Goal: Task Accomplishment & Management: Use online tool/utility

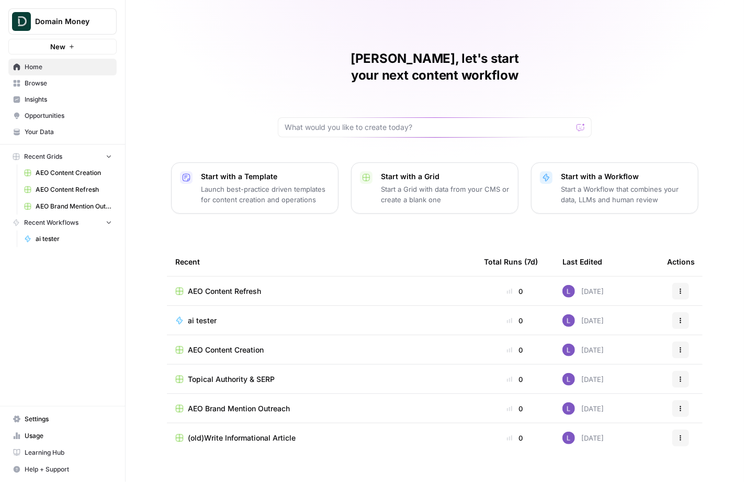
click at [75, 87] on span "Browse" at bounding box center [68, 83] width 87 height 9
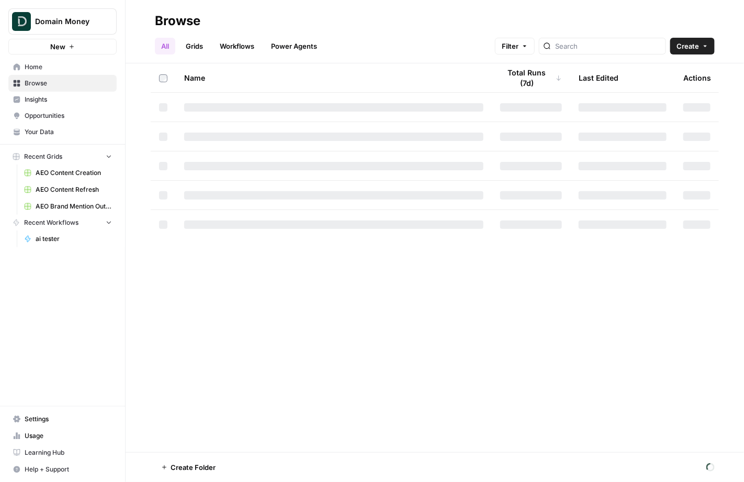
click at [75, 103] on span "Insights" at bounding box center [68, 99] width 87 height 9
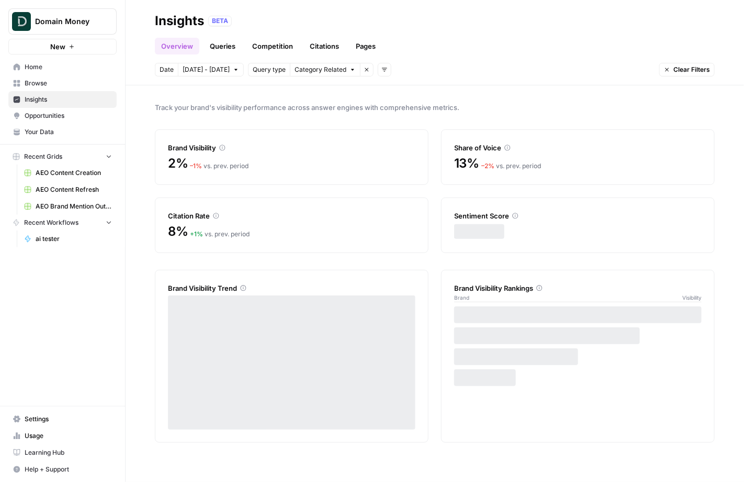
click at [74, 116] on span "Opportunities" at bounding box center [68, 115] width 87 height 9
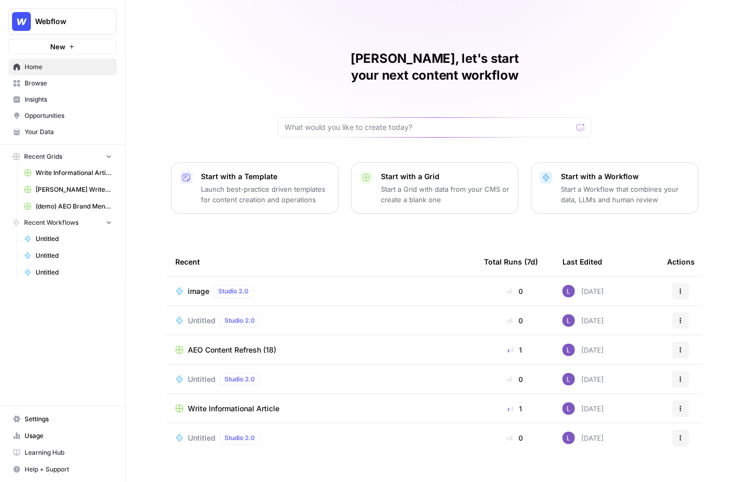
click at [216, 403] on span "Write Informational Article" at bounding box center [234, 408] width 92 height 10
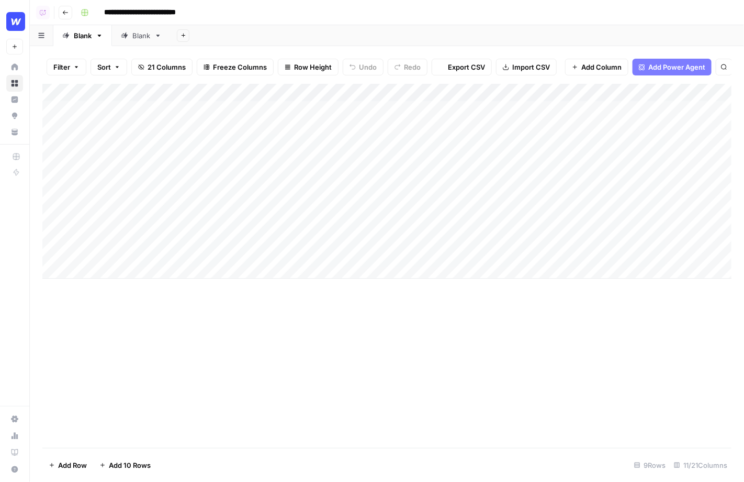
click at [357, 93] on div "Add Column" at bounding box center [387, 181] width 690 height 195
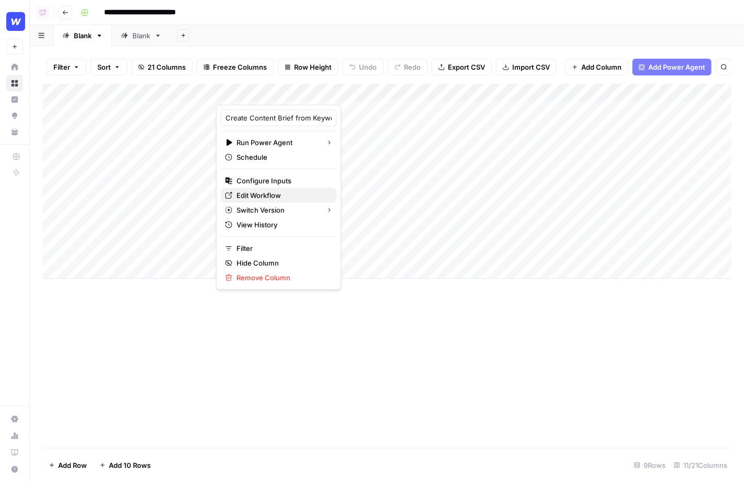
click at [268, 192] on span "Edit Workflow" at bounding box center [283, 195] width 92 height 10
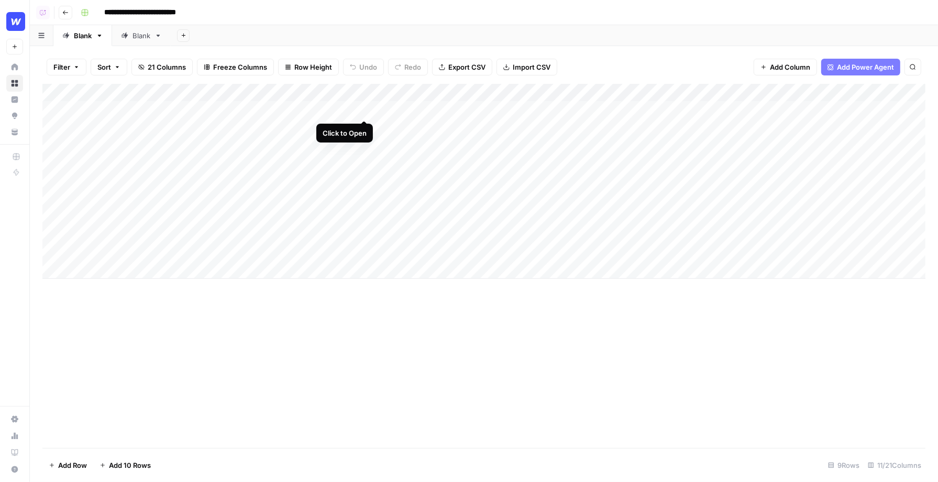
click at [361, 108] on div "Add Column" at bounding box center [483, 181] width 883 height 195
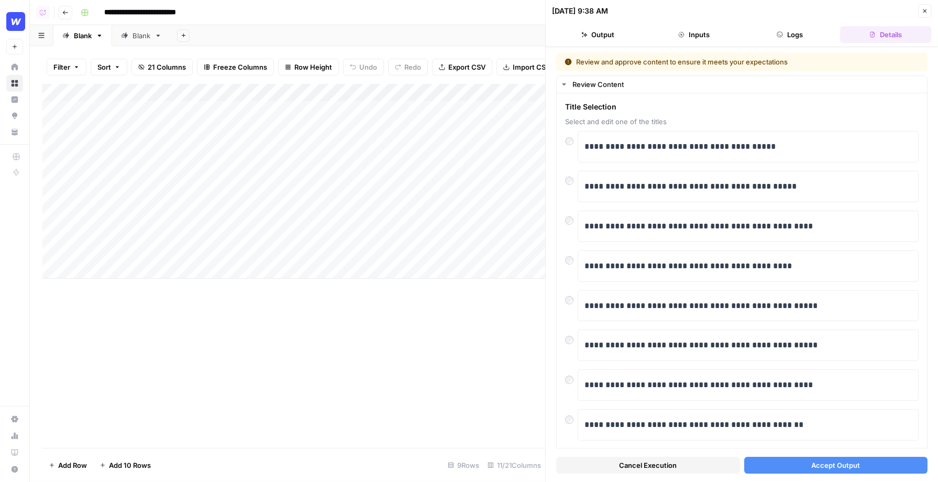
click at [744, 41] on button "Details" at bounding box center [886, 34] width 92 height 17
click at [744, 37] on button "Details" at bounding box center [886, 34] width 92 height 17
click at [744, 466] on span "Accept Output" at bounding box center [835, 465] width 49 height 10
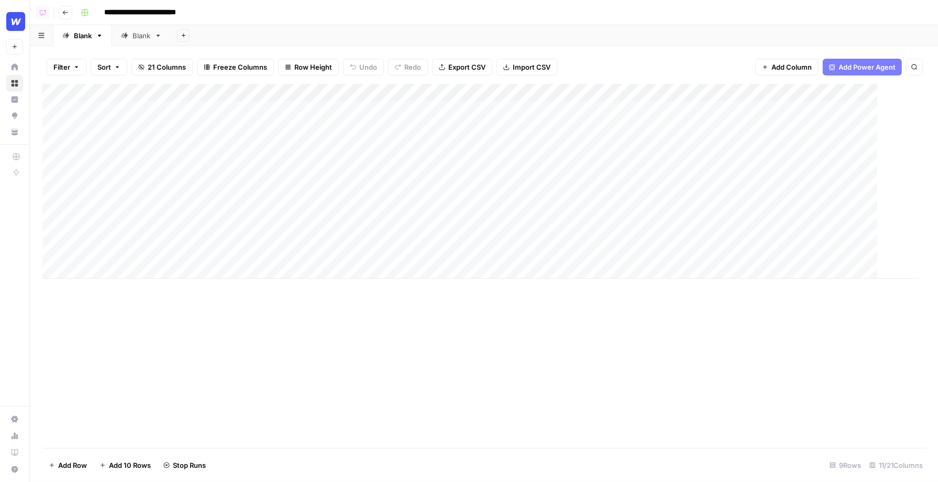
click at [744, 32] on div "Add Sheet" at bounding box center [554, 35] width 767 height 21
click at [350, 128] on div "Add Column" at bounding box center [483, 181] width 883 height 195
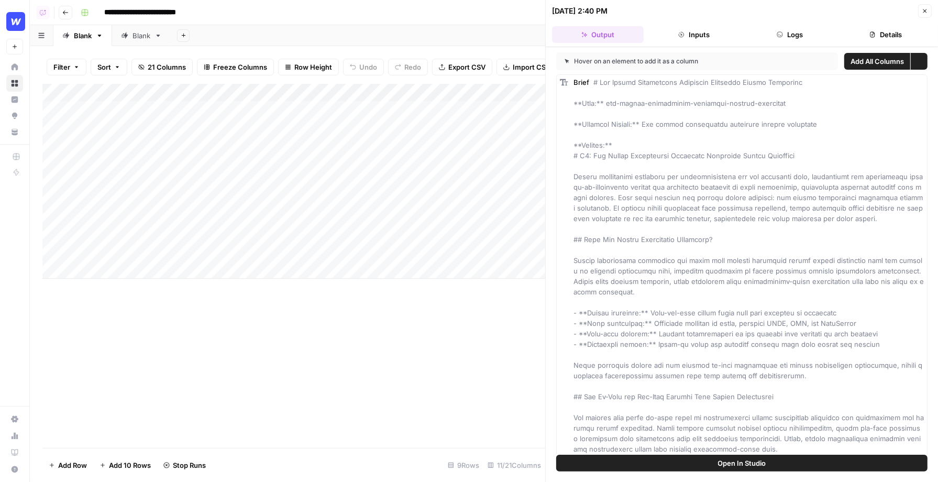
click at [744, 30] on button "Details" at bounding box center [886, 34] width 92 height 17
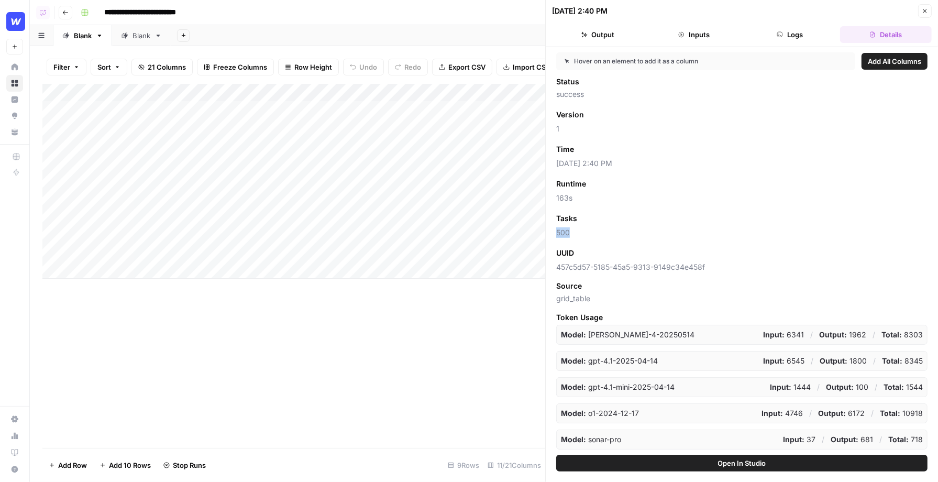
drag, startPoint x: 591, startPoint y: 231, endPoint x: 554, endPoint y: 230, distance: 36.1
click at [554, 231] on div "Hover on an element to add it as a column Add All Columns Status success Versio…" at bounding box center [742, 250] width 392 height 407
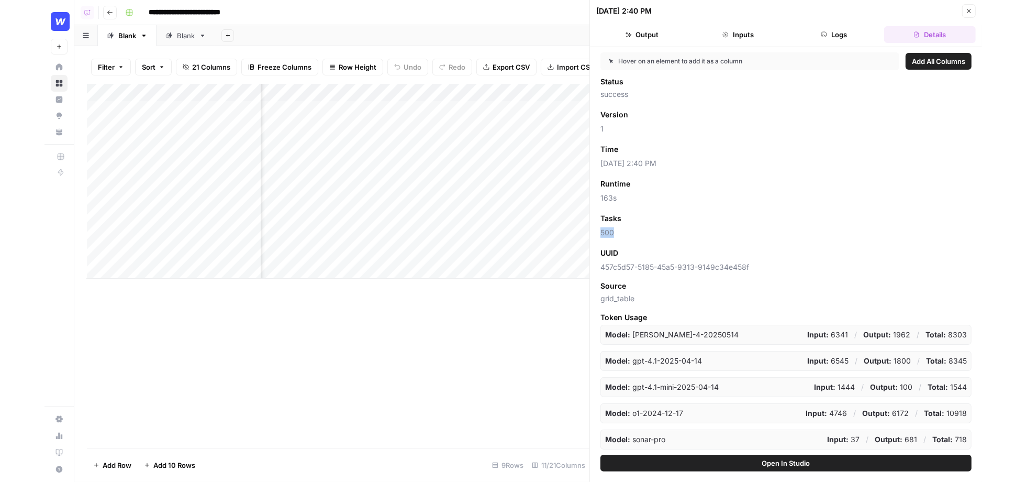
scroll to position [0, 126]
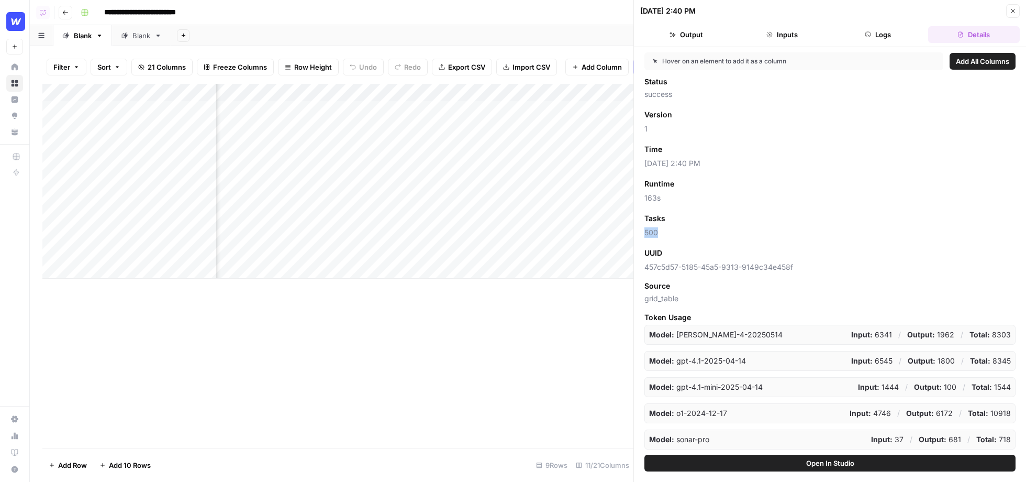
click at [693, 218] on span "Add as Column" at bounding box center [697, 218] width 46 height 9
click at [724, 215] on icon "button" at bounding box center [725, 218] width 6 height 6
click at [729, 219] on button "Add as Column" at bounding box center [701, 219] width 63 height 14
click at [486, 98] on div "Add Column" at bounding box center [337, 181] width 591 height 195
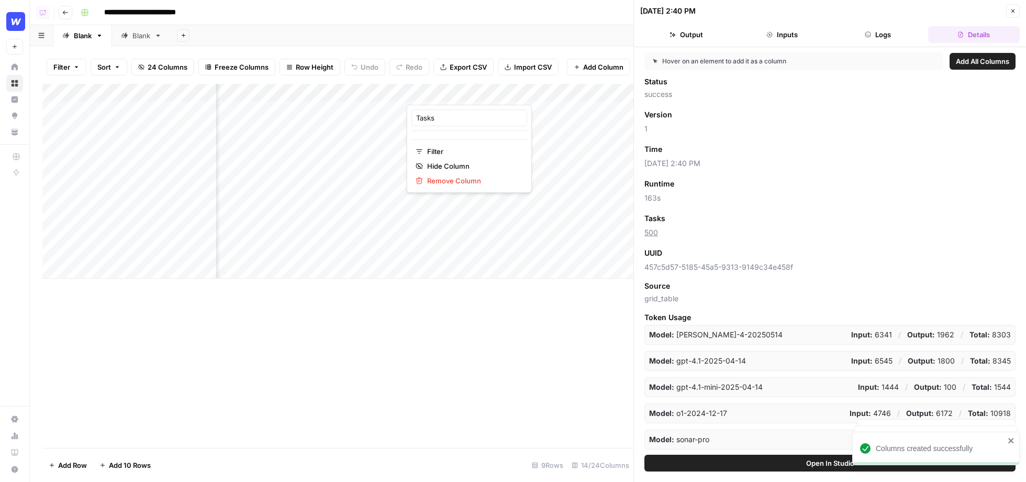
click at [494, 96] on div at bounding box center [454, 94] width 95 height 21
click at [457, 177] on span "Remove Column" at bounding box center [473, 180] width 92 height 10
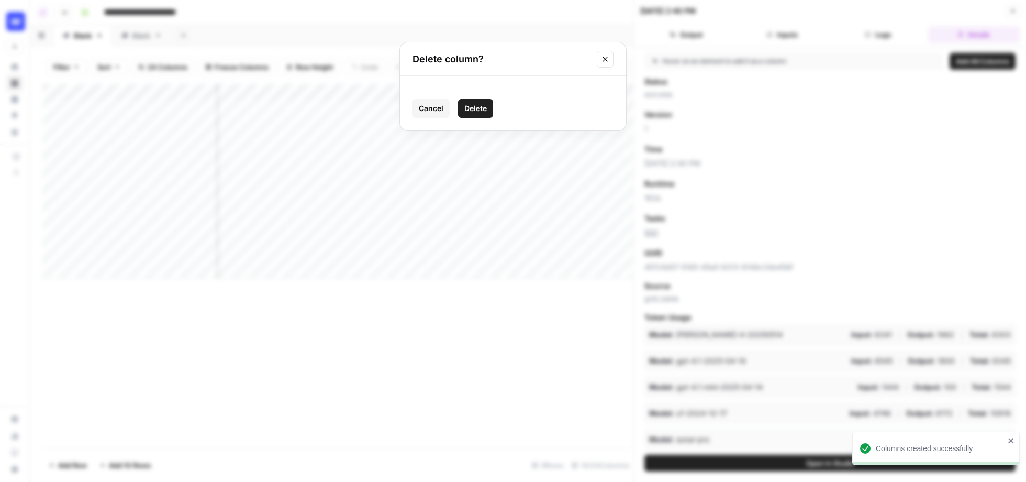
click at [477, 110] on span "Delete" at bounding box center [475, 108] width 23 height 10
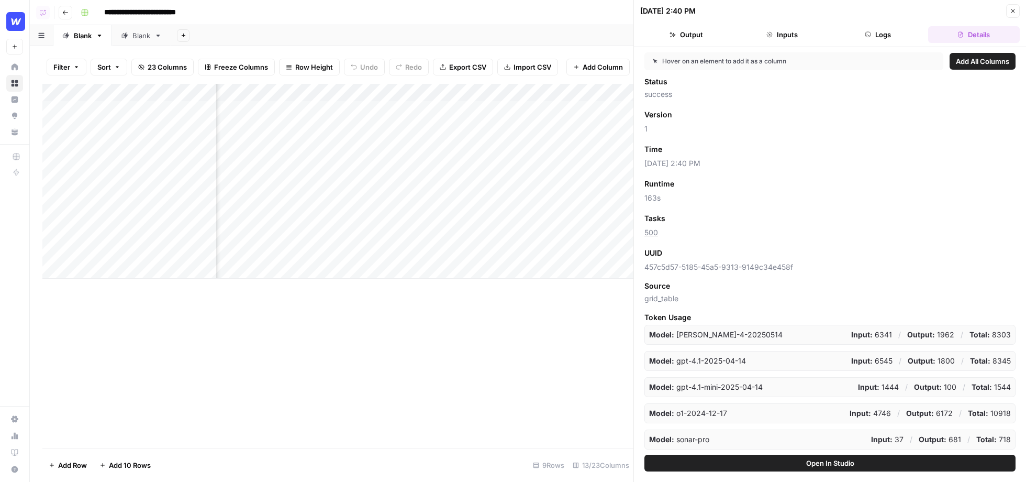
click at [400, 93] on div "Add Column" at bounding box center [337, 181] width 591 height 195
click at [369, 182] on span "Remove Column" at bounding box center [379, 180] width 92 height 10
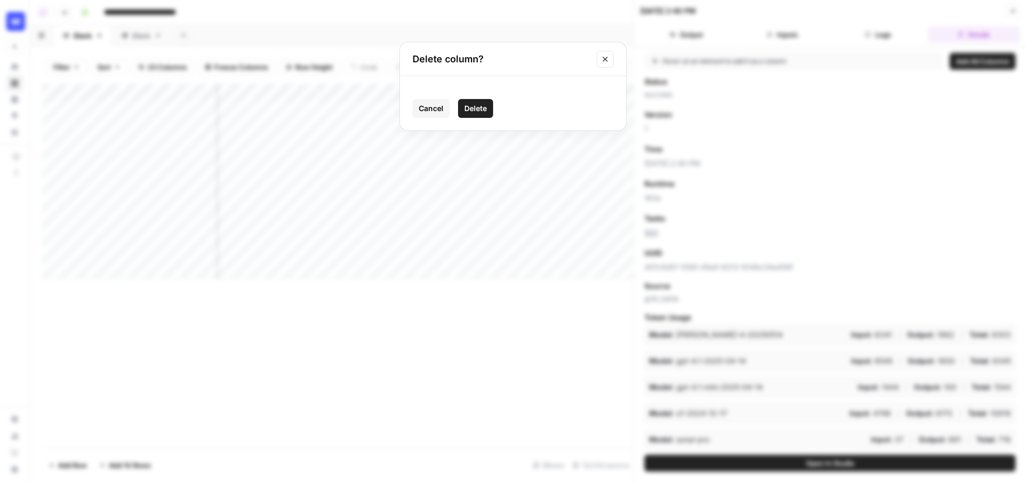
click at [462, 111] on button "Delete" at bounding box center [475, 108] width 35 height 19
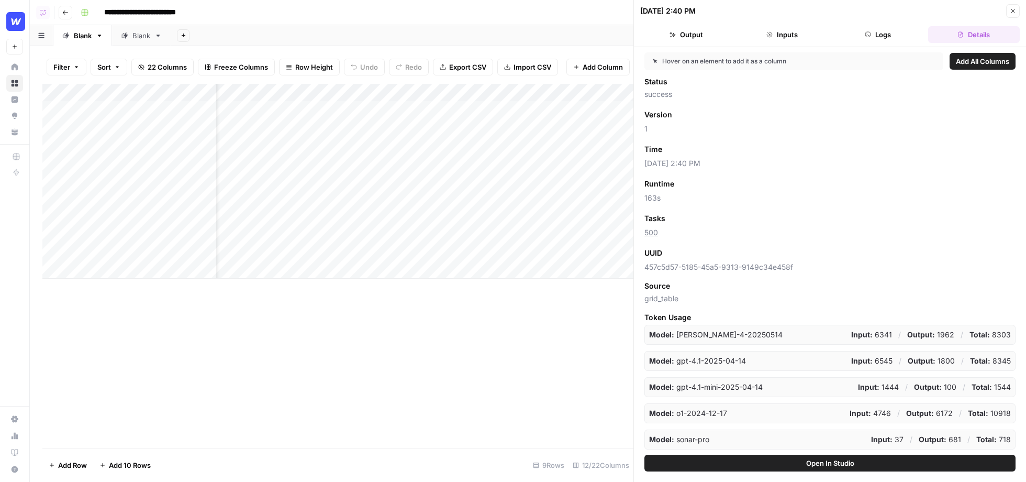
scroll to position [0, 36]
click at [417, 93] on div "Add Column" at bounding box center [337, 181] width 591 height 195
click at [383, 182] on span "Remove Column" at bounding box center [404, 180] width 92 height 10
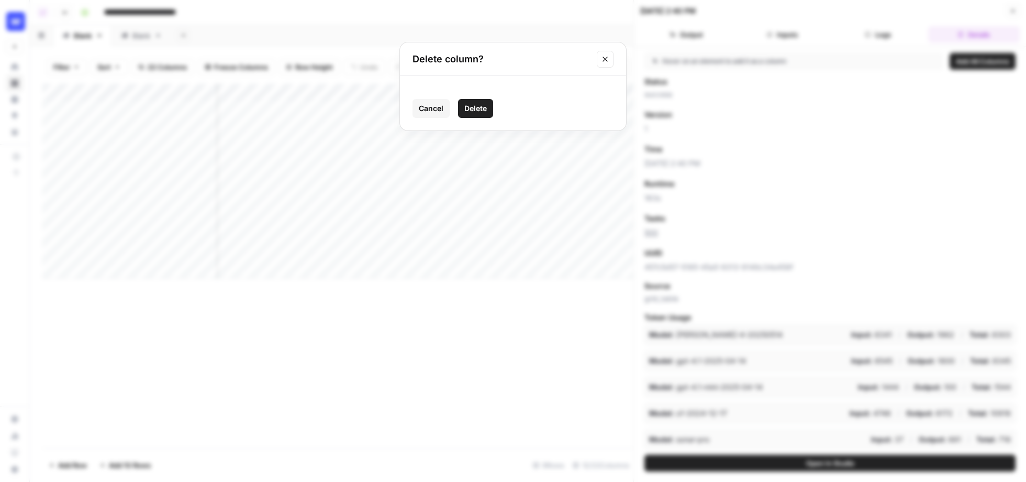
click at [463, 112] on button "Delete" at bounding box center [475, 108] width 35 height 19
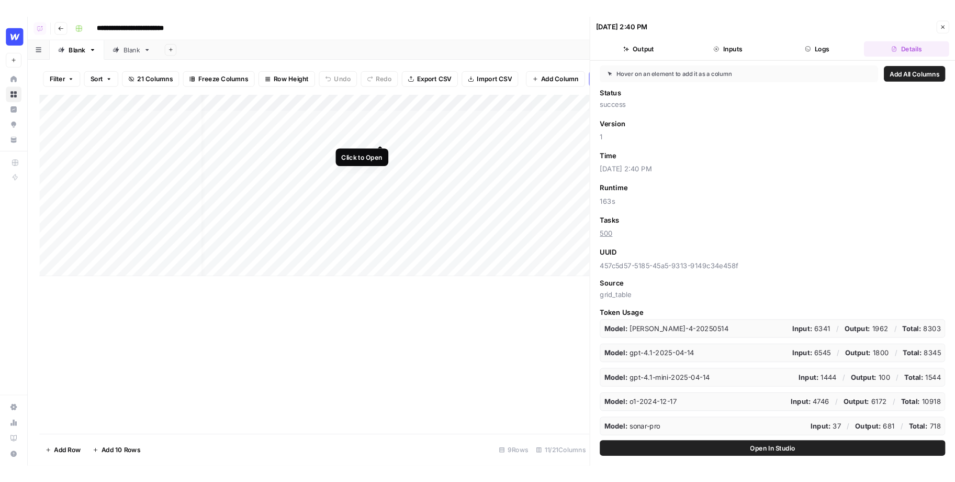
scroll to position [0, 0]
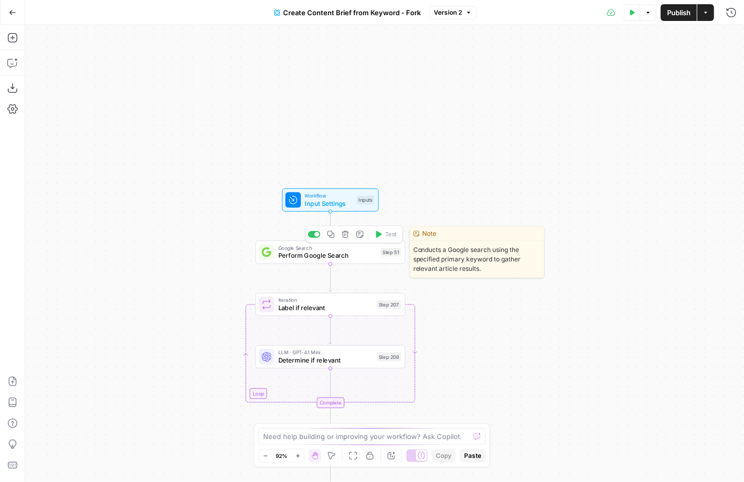
click at [330, 235] on icon "button" at bounding box center [331, 234] width 7 height 7
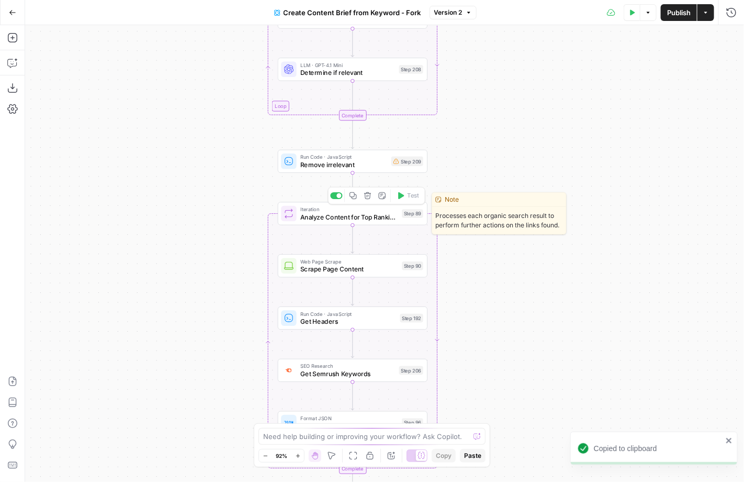
click at [355, 196] on icon "button" at bounding box center [354, 196] width 8 height 8
click at [335, 214] on span "Analyze Content for Top Ranking Pages" at bounding box center [349, 216] width 98 height 9
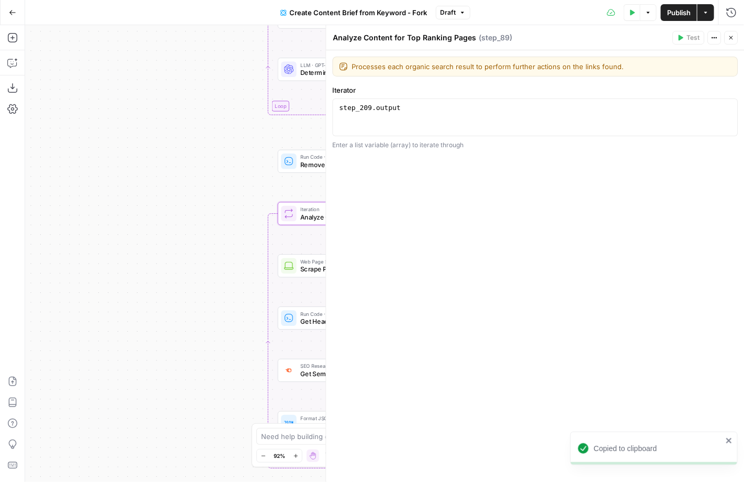
click at [14, 6] on button "Go Back" at bounding box center [12, 12] width 19 height 19
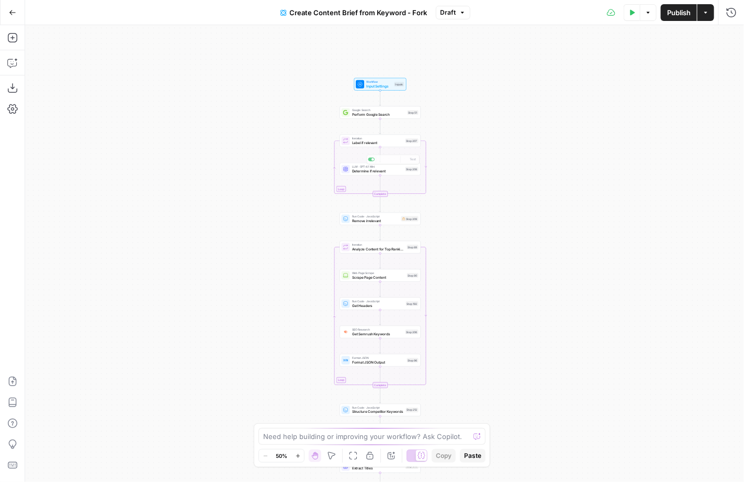
click at [374, 145] on div "Iteration Label if relevant Step 207 Copy step Delete step Edit Note Test" at bounding box center [380, 141] width 81 height 13
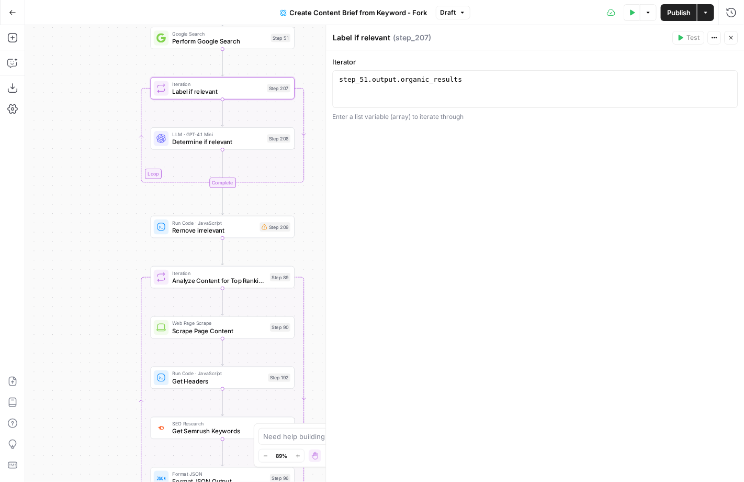
click at [180, 330] on span "Scrape Page Content" at bounding box center [219, 330] width 94 height 9
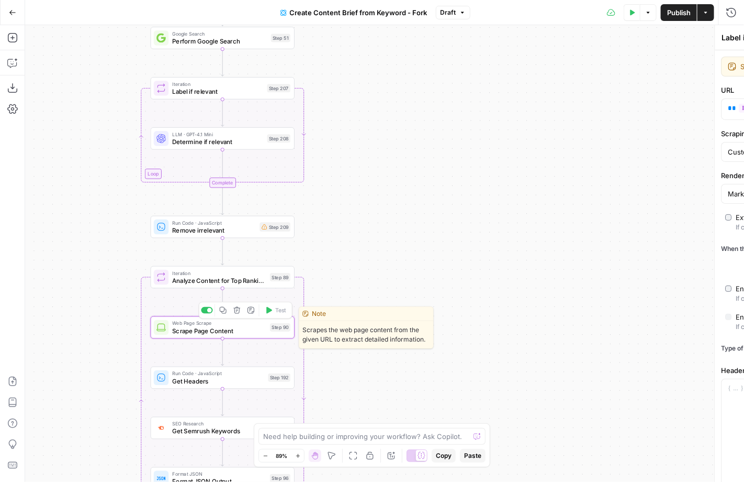
type textarea "Scrape Page Content"
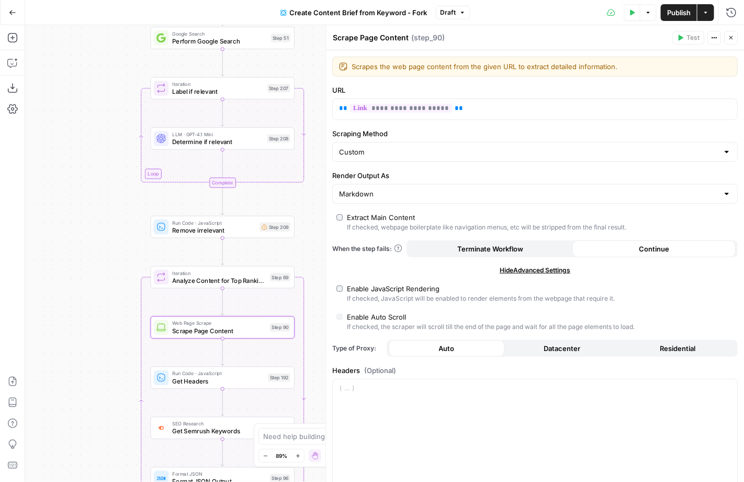
click at [180, 375] on span "Run Code · JavaScript" at bounding box center [218, 373] width 92 height 7
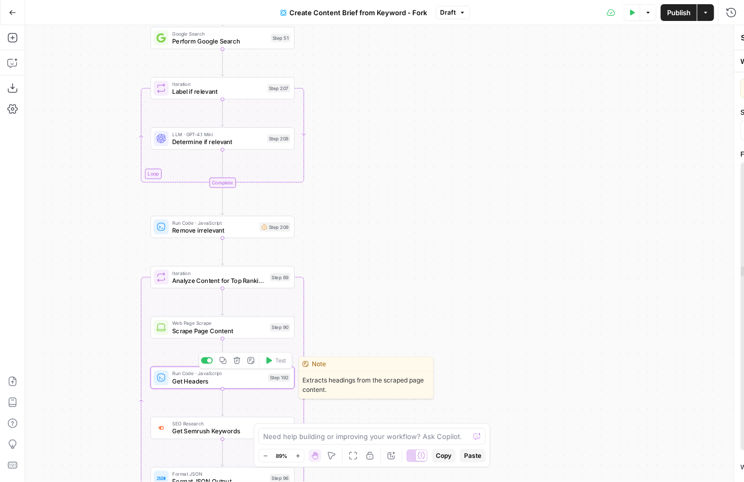
type textarea "Get Headers"
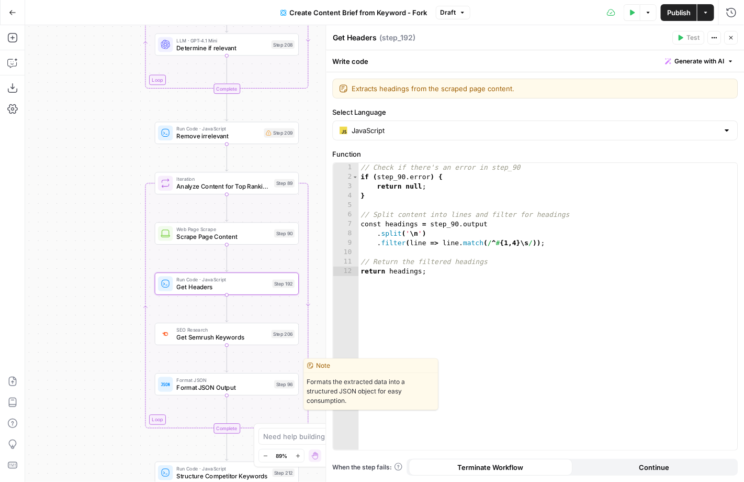
click at [189, 392] on span "Format JSON Output" at bounding box center [224, 387] width 94 height 9
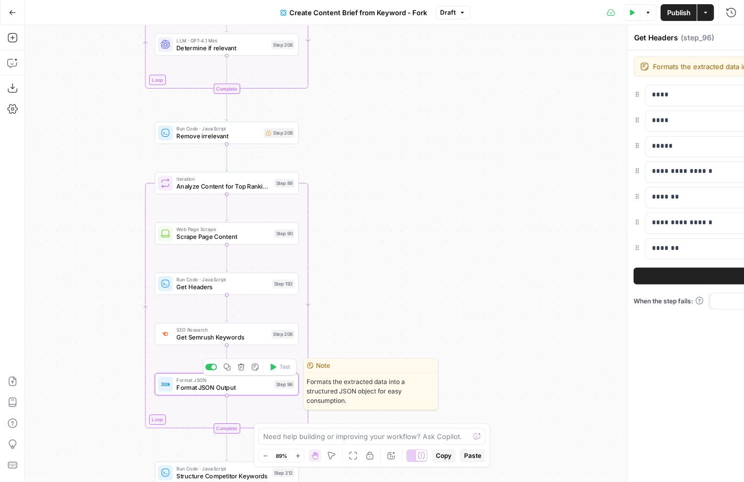
type textarea "Format JSON Output"
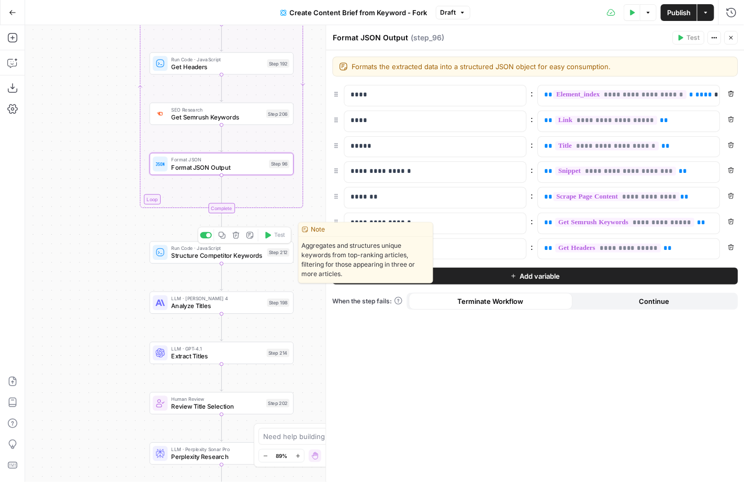
click at [220, 242] on div "Copy step Delete step Edit Note Test" at bounding box center [245, 235] width 94 height 17
click at [221, 237] on icon "button" at bounding box center [222, 235] width 7 height 7
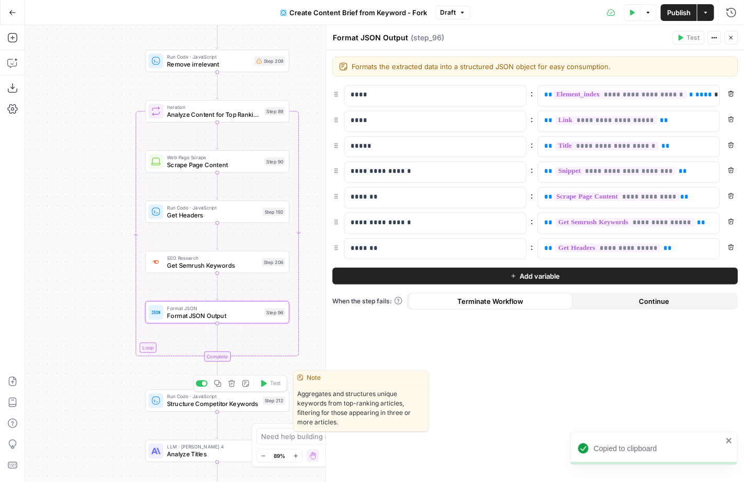
click at [171, 399] on span "Structure Competitor Keywords" at bounding box center [213, 403] width 92 height 9
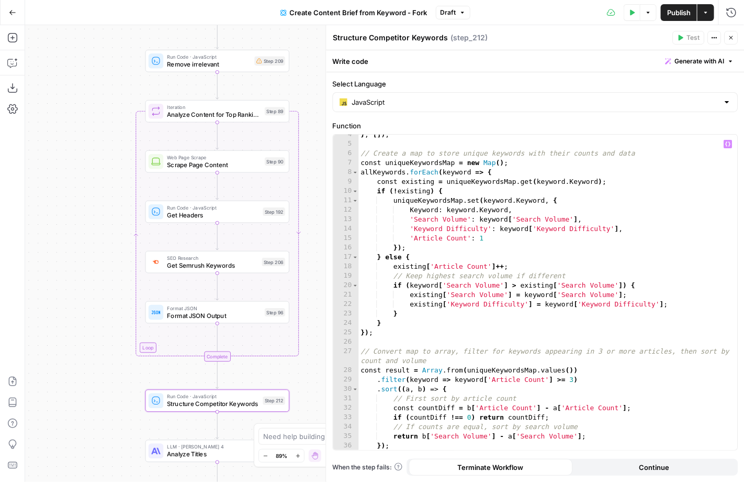
scroll to position [47, 0]
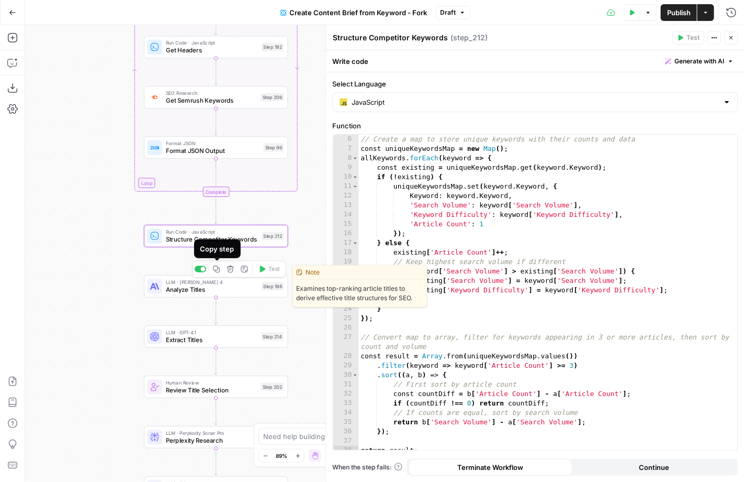
click at [216, 270] on icon "button" at bounding box center [216, 268] width 7 height 7
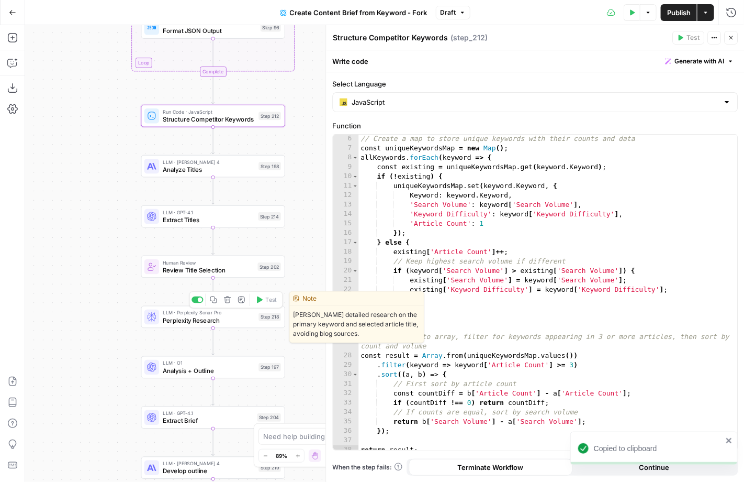
click at [205, 320] on span "Perplexity Research" at bounding box center [209, 319] width 92 height 9
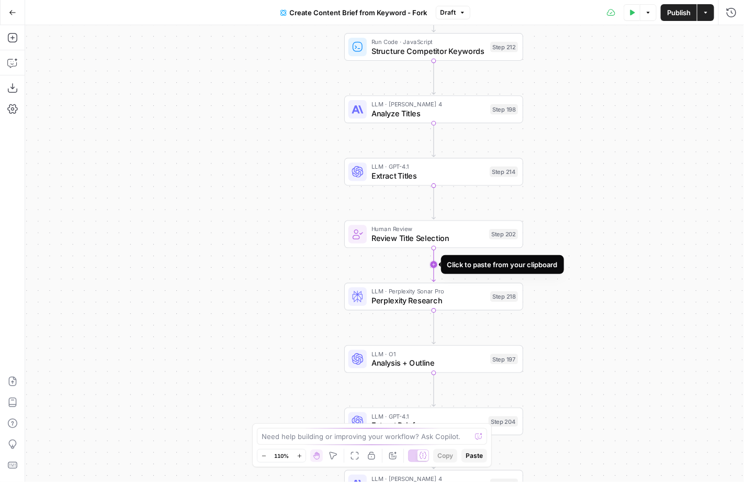
click at [436, 277] on icon "Edge from step_202 to step_218" at bounding box center [434, 265] width 4 height 34
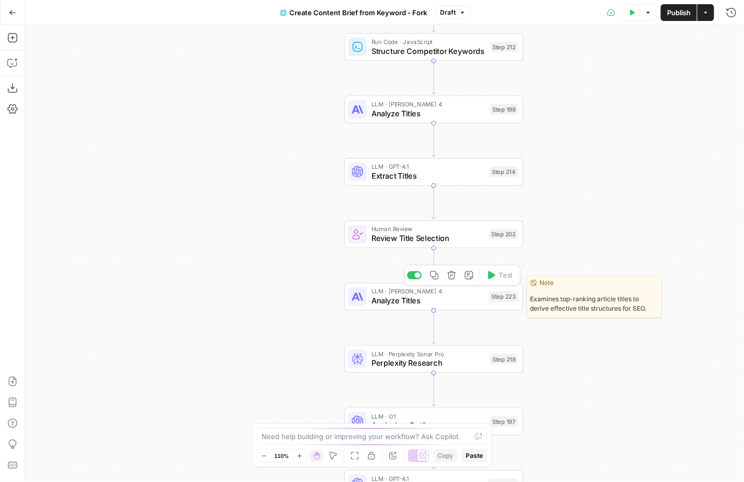
click at [455, 273] on icon "button" at bounding box center [452, 275] width 8 height 8
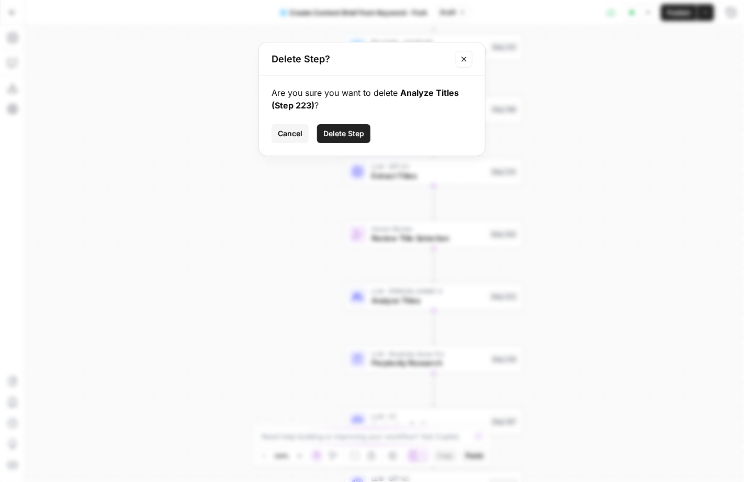
click at [344, 133] on span "Delete Step" at bounding box center [344, 133] width 41 height 10
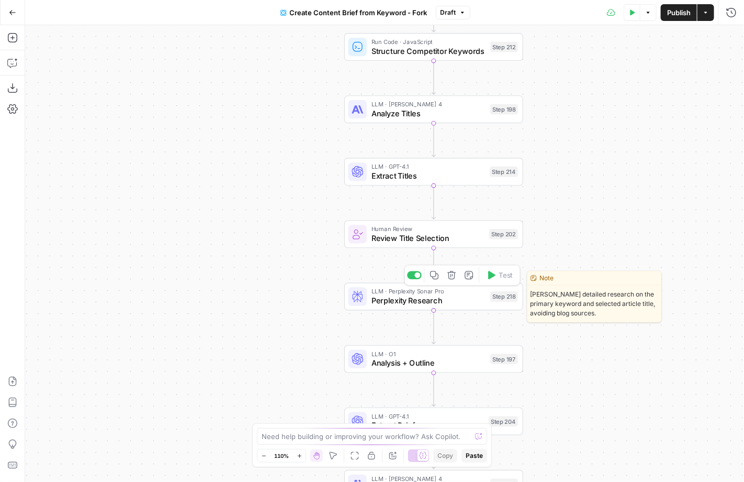
click at [436, 279] on icon "button" at bounding box center [434, 275] width 8 height 8
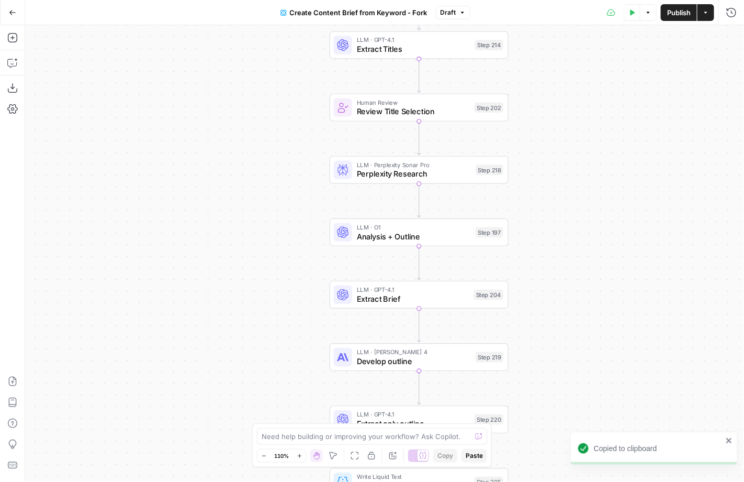
click at [382, 236] on span "Analysis + Outline" at bounding box center [414, 236] width 114 height 12
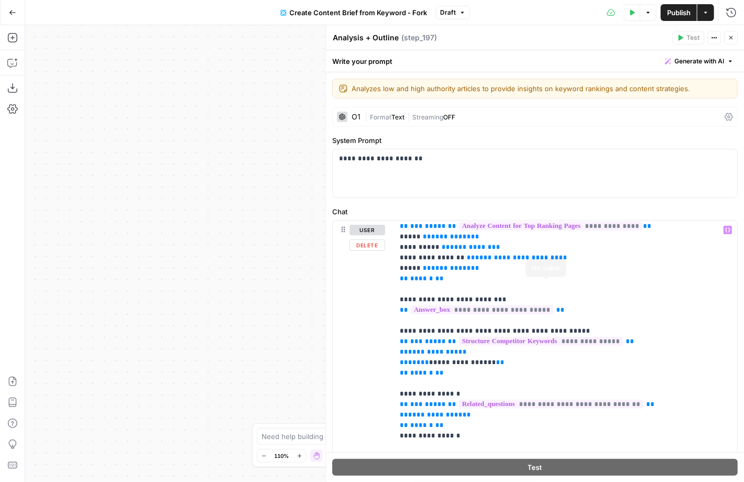
scroll to position [153, 0]
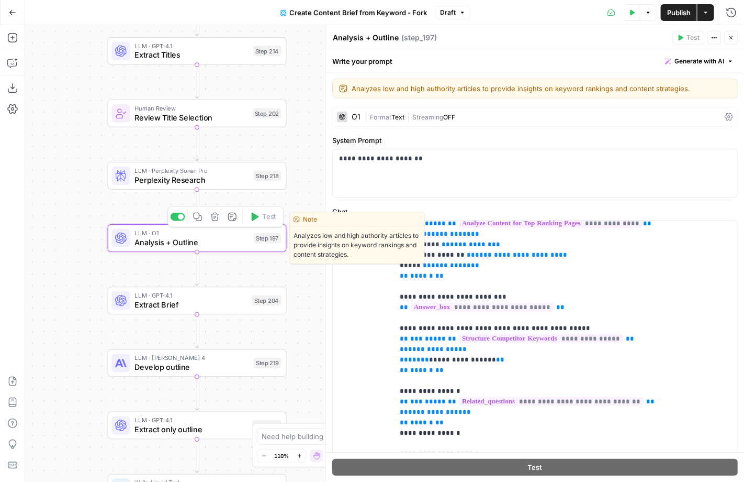
click at [199, 221] on button "Copy step" at bounding box center [197, 216] width 15 height 15
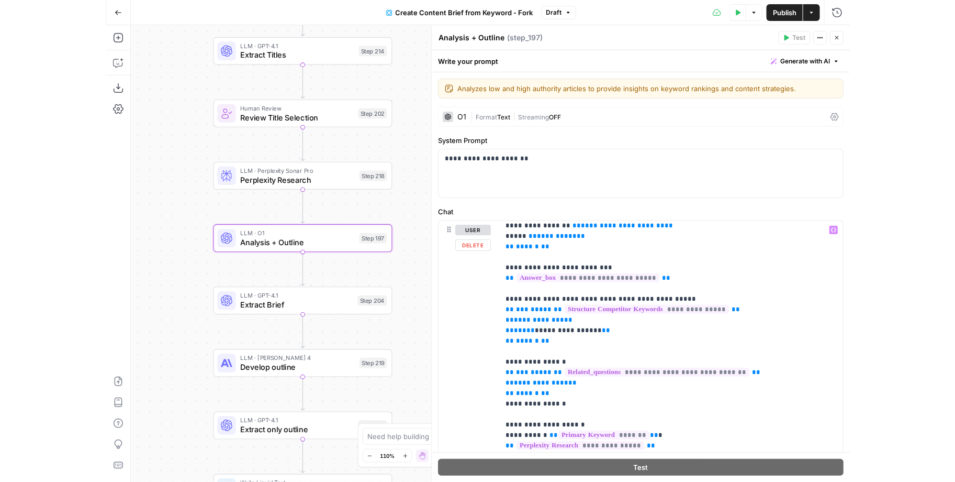
scroll to position [189, 0]
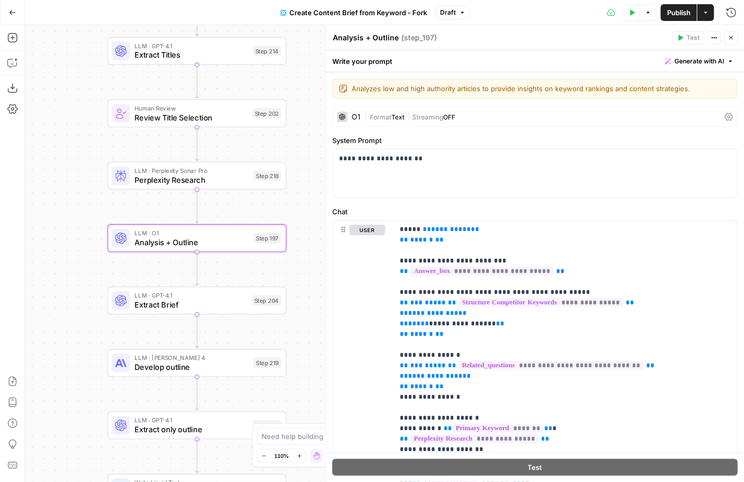
click at [143, 307] on span "Extract Brief" at bounding box center [191, 305] width 113 height 12
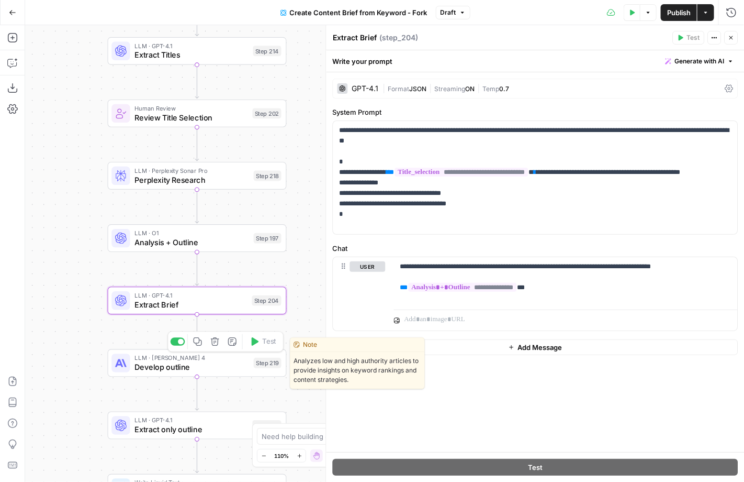
click at [160, 362] on span "Develop outline" at bounding box center [192, 367] width 114 height 12
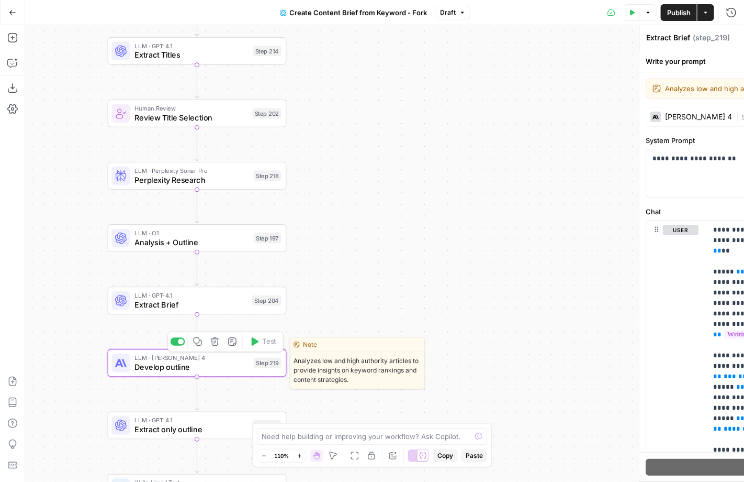
type textarea "Develop outline"
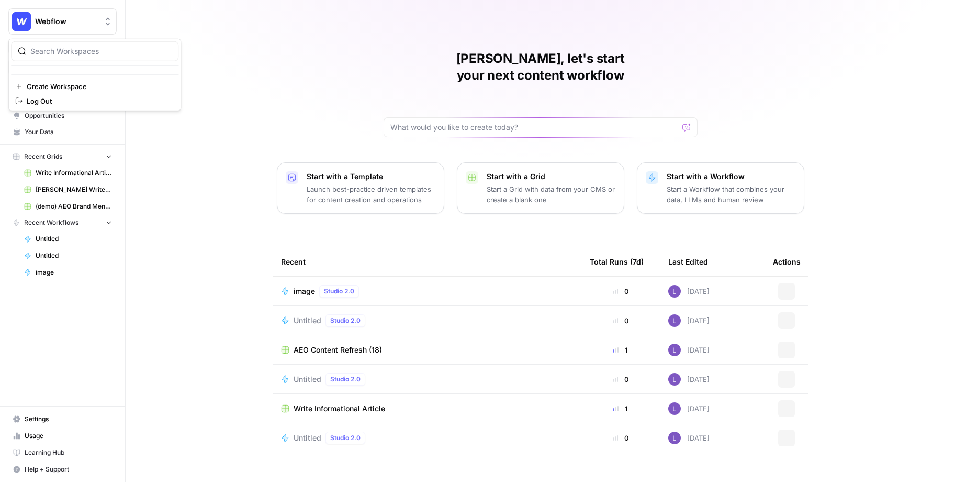
click at [71, 23] on span "Webflow" at bounding box center [66, 21] width 63 height 10
click at [76, 44] on div at bounding box center [95, 51] width 168 height 20
type input "newl"
click at [78, 73] on span "NewlyNamed" at bounding box center [101, 78] width 138 height 10
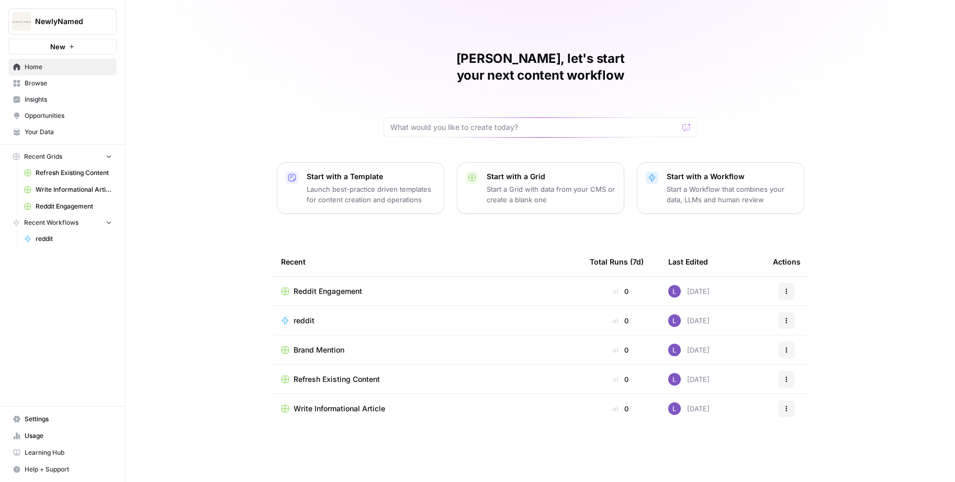
drag, startPoint x: 71, startPoint y: 107, endPoint x: 72, endPoint y: 115, distance: 7.4
click at [72, 115] on span "Opportunities" at bounding box center [68, 115] width 87 height 9
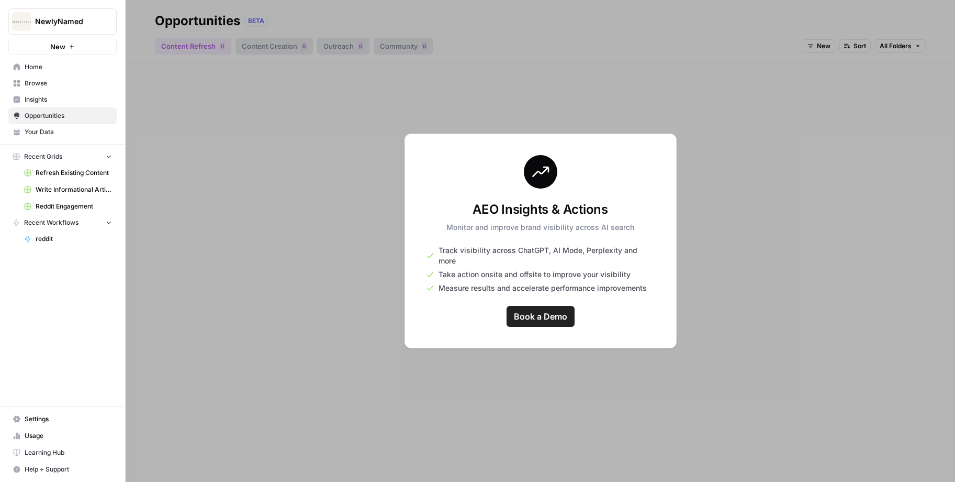
click at [70, 97] on span "Insights" at bounding box center [68, 99] width 87 height 9
click at [82, 77] on link "Browse" at bounding box center [62, 83] width 108 height 17
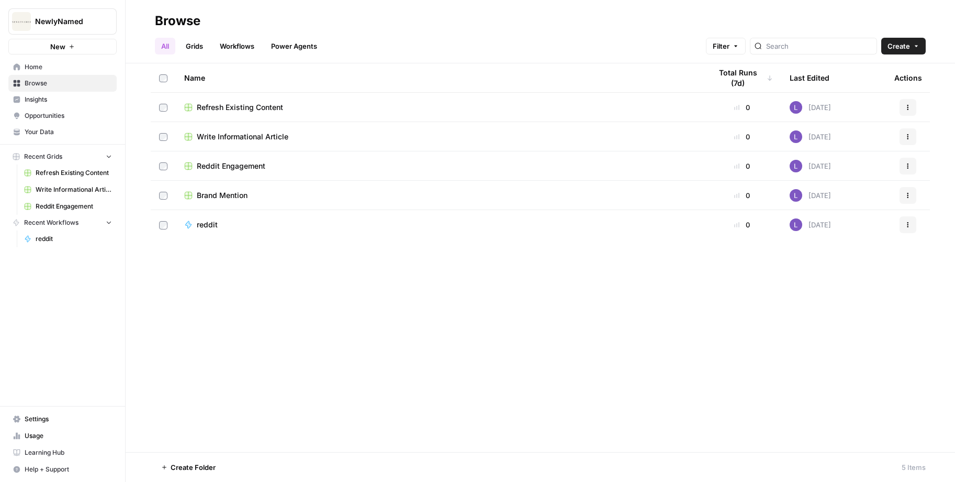
click at [79, 69] on span "Home" at bounding box center [68, 66] width 87 height 9
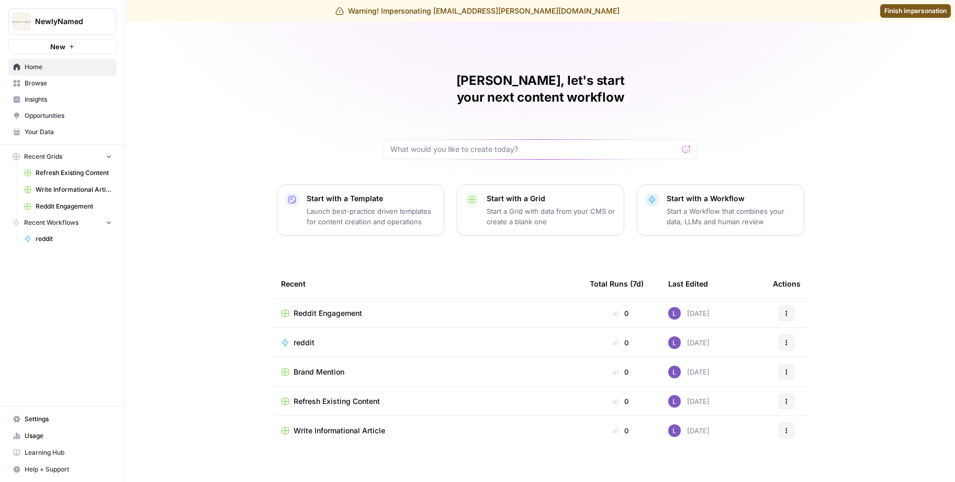
click at [47, 104] on link "Insights" at bounding box center [62, 99] width 108 height 17
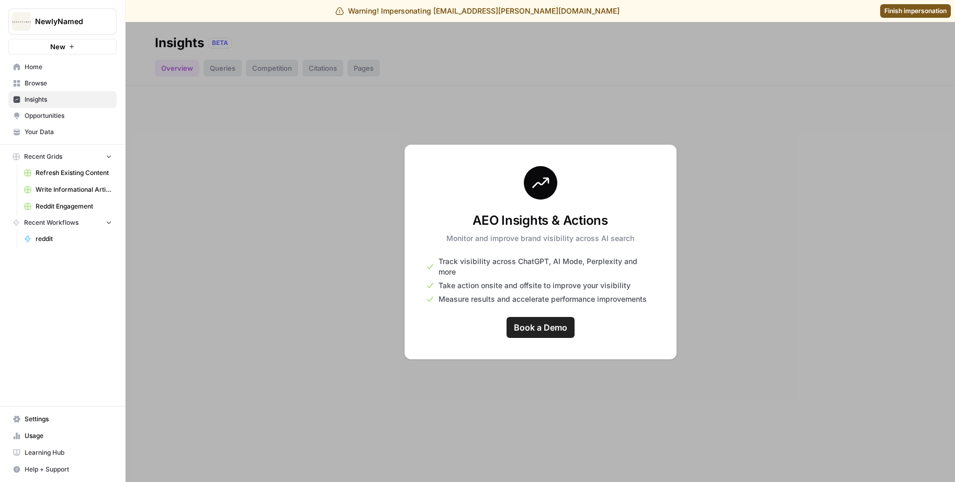
click at [62, 105] on link "Insights" at bounding box center [62, 99] width 108 height 17
click at [80, 30] on button "NewlyNamed" at bounding box center [62, 21] width 108 height 26
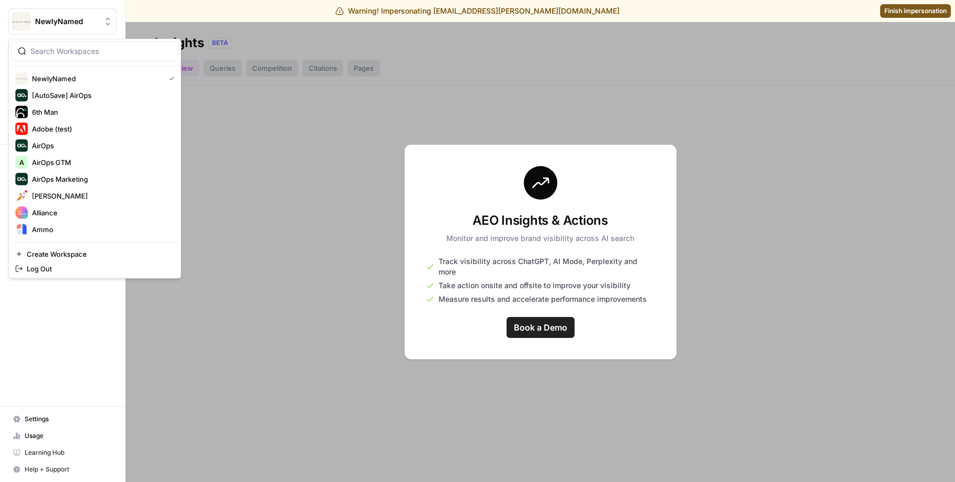
click at [382, 60] on div at bounding box center [541, 252] width 830 height 460
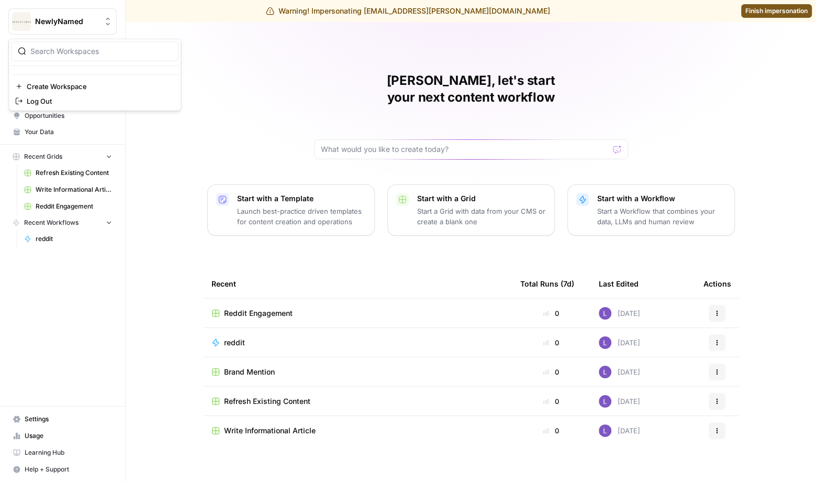
click at [91, 20] on span "NewlyNamed" at bounding box center [66, 21] width 63 height 10
click at [760, 10] on span "Finish impersonation" at bounding box center [776, 10] width 62 height 9
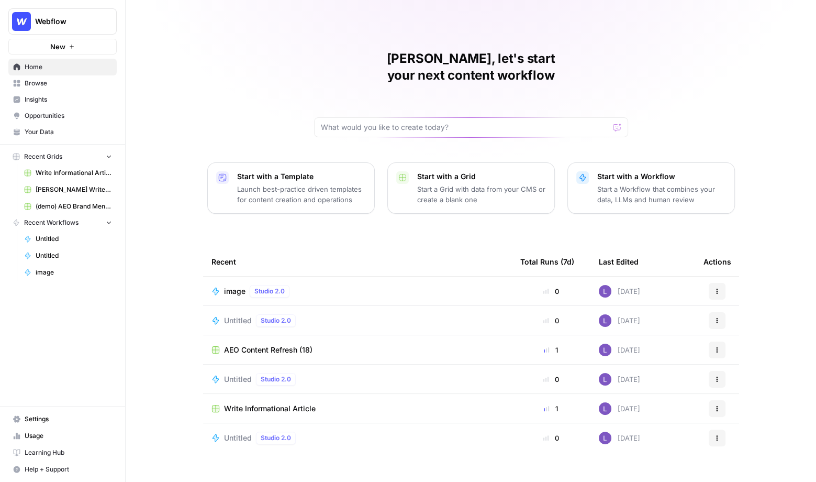
click at [49, 101] on span "Insights" at bounding box center [68, 99] width 87 height 9
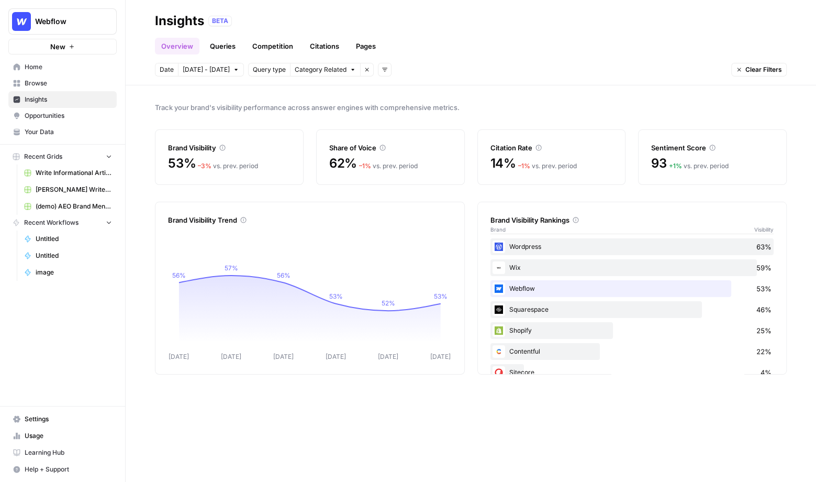
click at [48, 114] on span "Opportunities" at bounding box center [68, 115] width 87 height 9
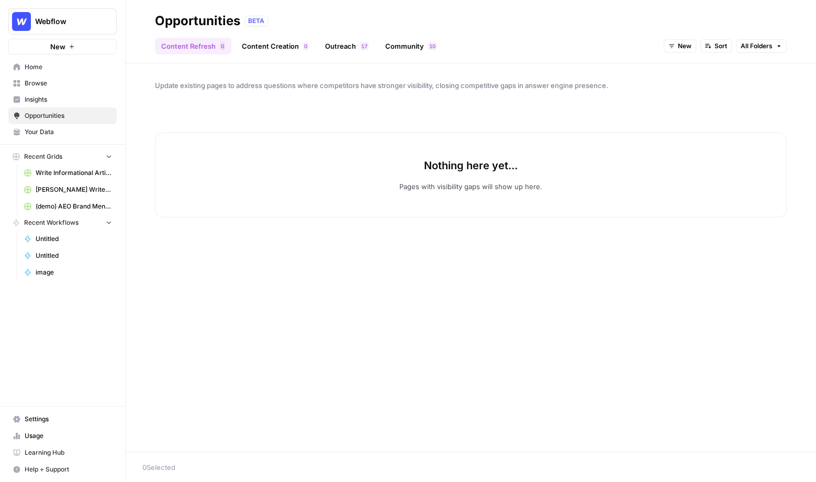
click at [43, 96] on span "Insights" at bounding box center [68, 99] width 87 height 9
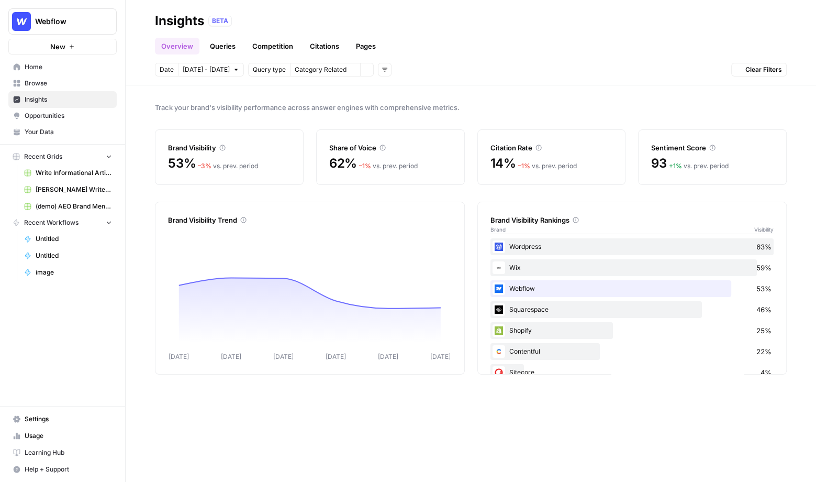
click at [43, 86] on span "Browse" at bounding box center [68, 83] width 87 height 9
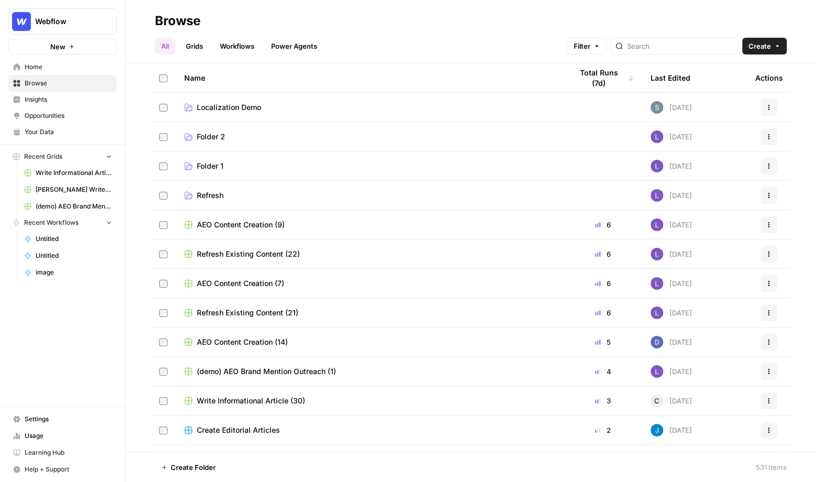
click at [192, 52] on link "Grids" at bounding box center [195, 46] width 30 height 17
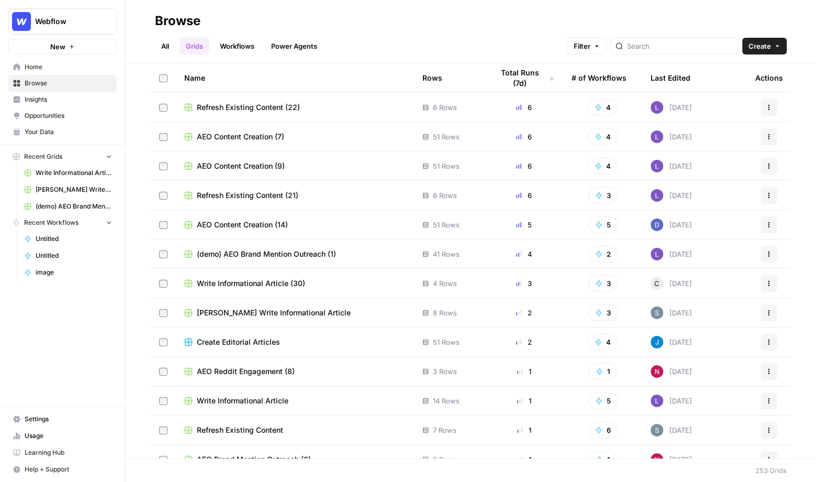
click at [250, 282] on span "Write Informational Article (30)" at bounding box center [251, 283] width 108 height 10
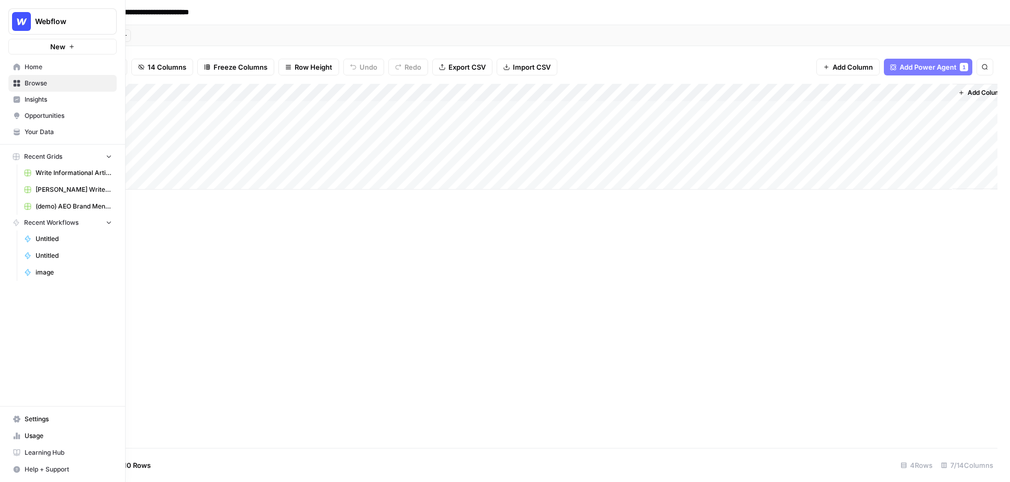
click at [48, 131] on span "Your Data" at bounding box center [68, 131] width 87 height 9
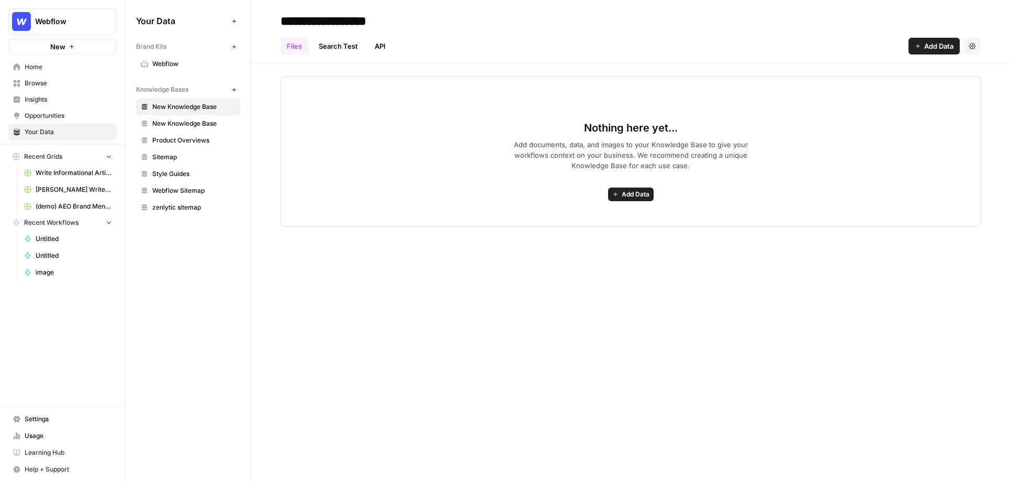
click at [77, 29] on button "Webflow" at bounding box center [62, 21] width 108 height 26
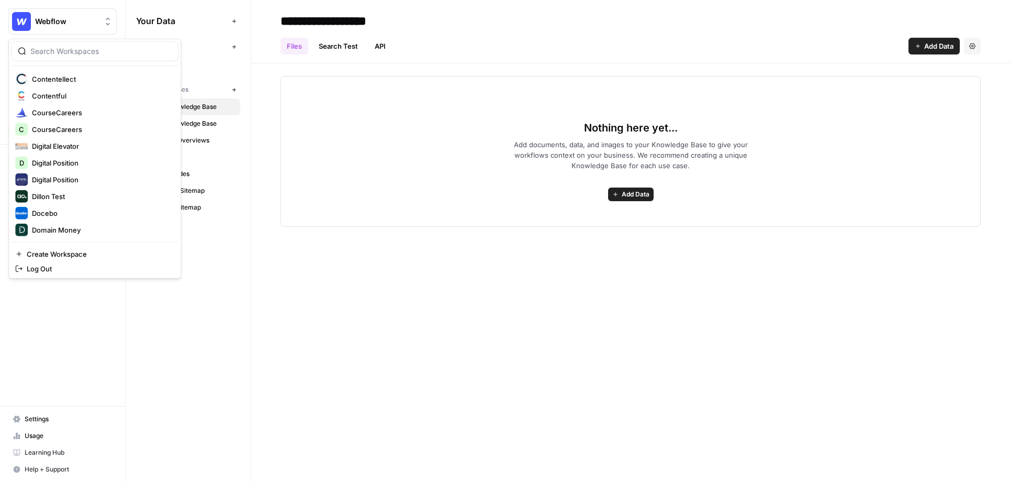
scroll to position [404, 0]
click at [76, 46] on input "search" at bounding box center [100, 51] width 141 height 10
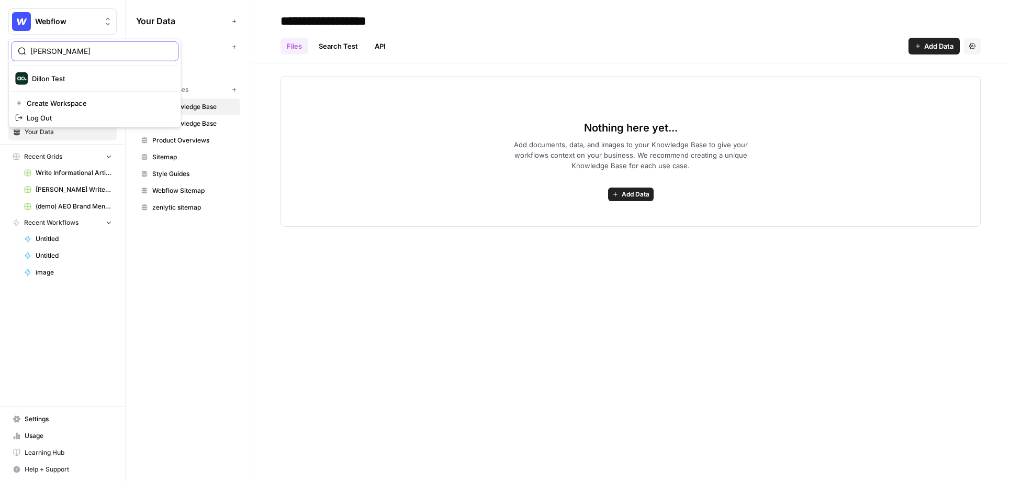
type input "dill"
drag, startPoint x: 80, startPoint y: 77, endPoint x: 58, endPoint y: 70, distance: 22.9
click at [62, 70] on button "Dillon Test" at bounding box center [95, 78] width 168 height 17
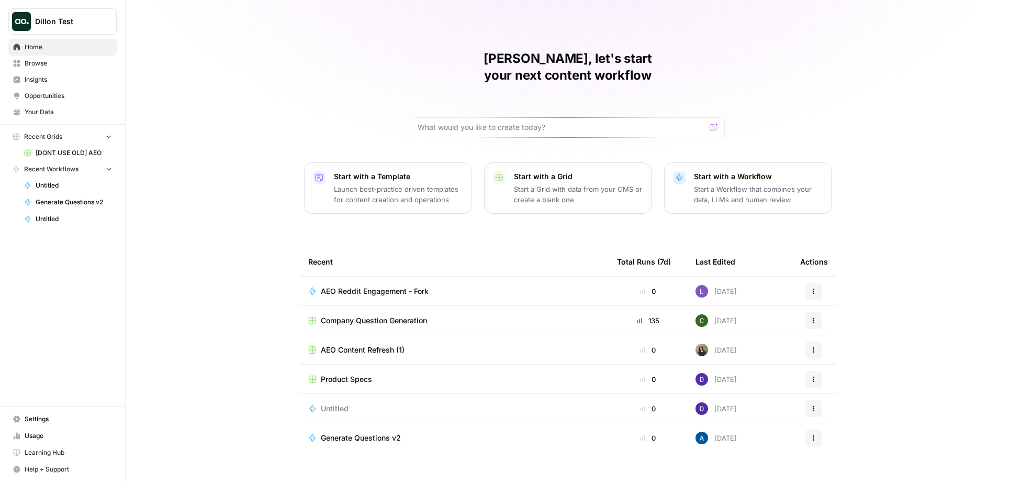
click at [72, 17] on span "Dillon Test" at bounding box center [66, 21] width 63 height 10
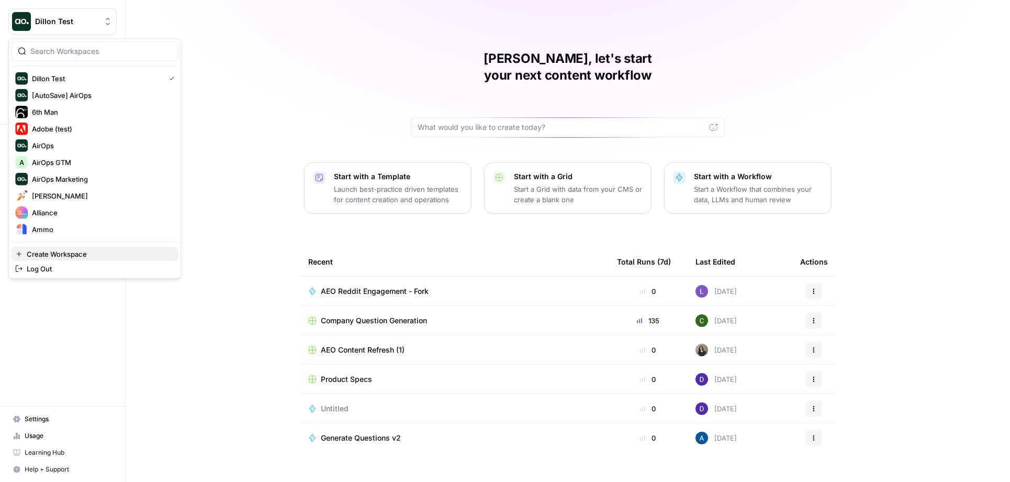
click at [73, 251] on span "Create Workspace" at bounding box center [98, 254] width 143 height 10
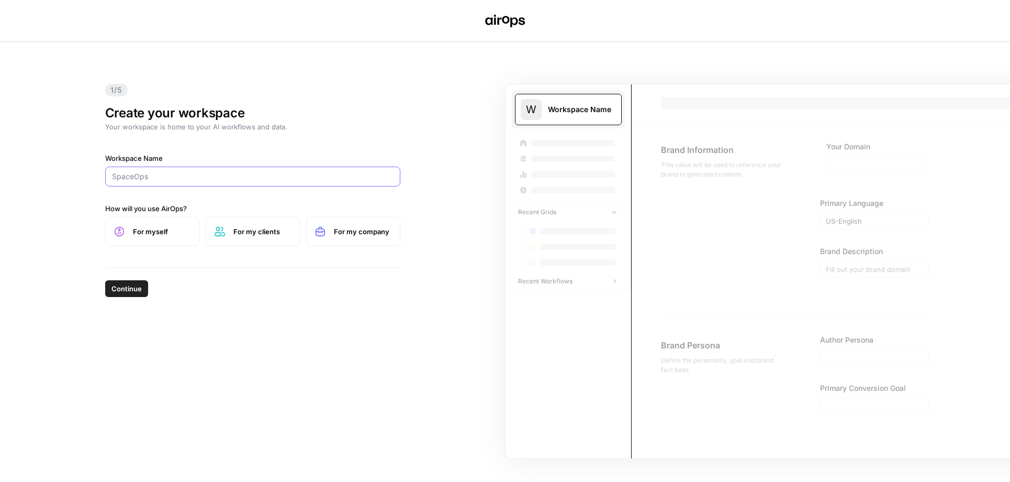
click at [129, 179] on input "Workspace Name" at bounding box center [253, 176] width 282 height 10
type input "RBP"
click at [133, 287] on span "Continue" at bounding box center [127, 288] width 30 height 10
click at [155, 221] on label "For myself" at bounding box center [152, 231] width 94 height 29
click at [126, 294] on button "Continue" at bounding box center [126, 288] width 43 height 17
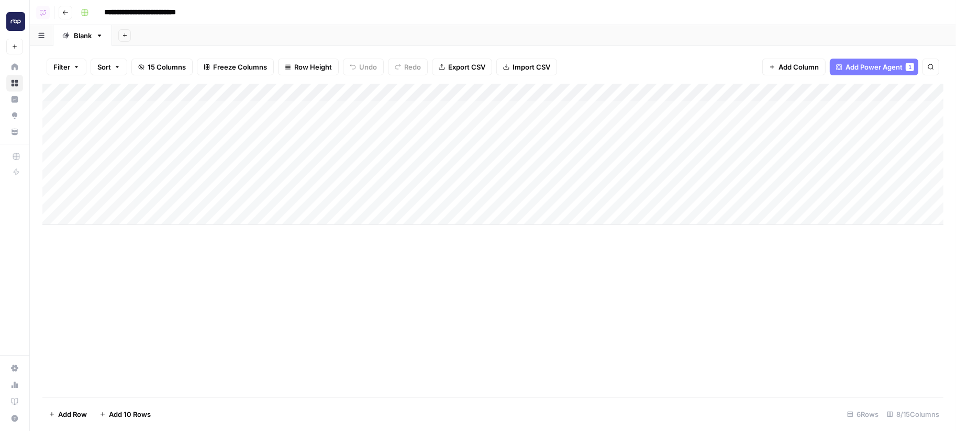
click at [580, 108] on div "Add Column" at bounding box center [492, 154] width 901 height 141
click at [588, 123] on div "Add Column" at bounding box center [492, 154] width 901 height 141
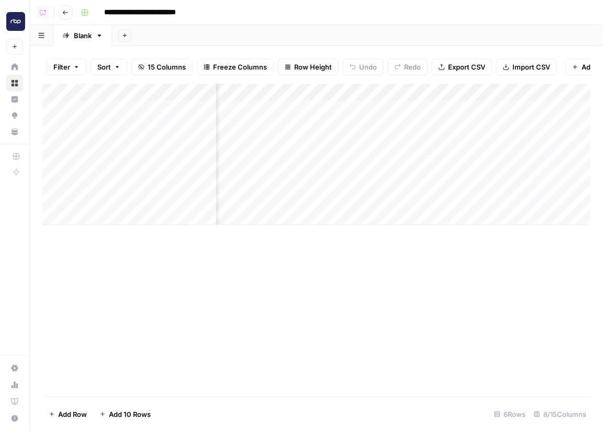
scroll to position [0, 118]
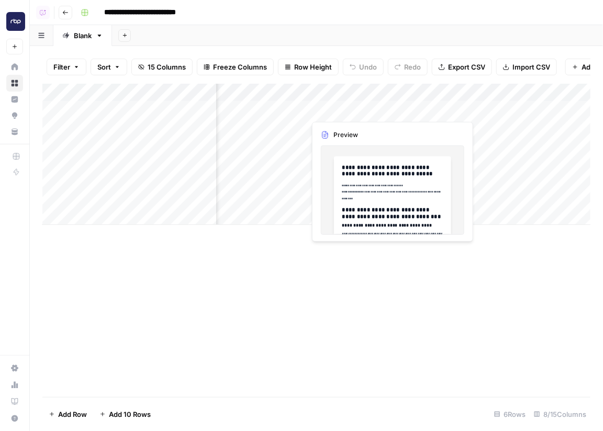
click at [381, 109] on div "Add Column" at bounding box center [316, 154] width 549 height 141
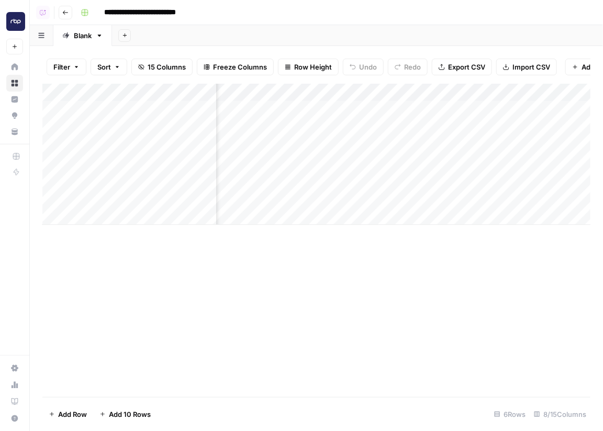
click at [387, 110] on div "Add Column" at bounding box center [316, 154] width 549 height 141
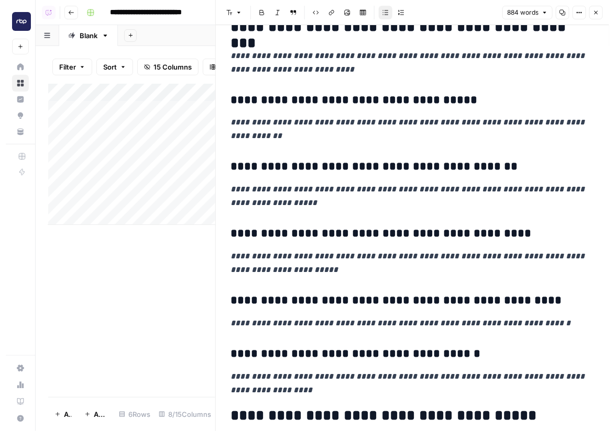
scroll to position [1033, 0]
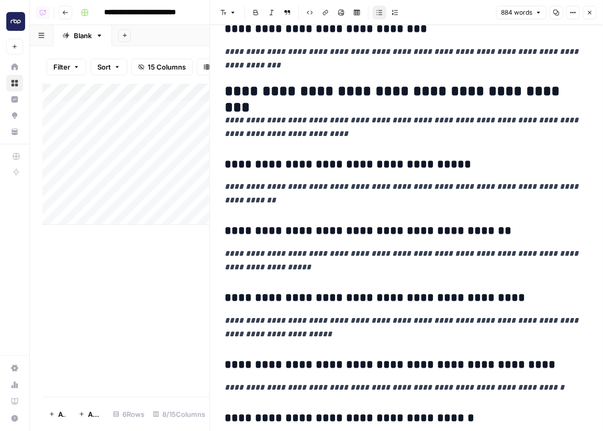
click at [590, 11] on icon "button" at bounding box center [590, 12] width 6 height 6
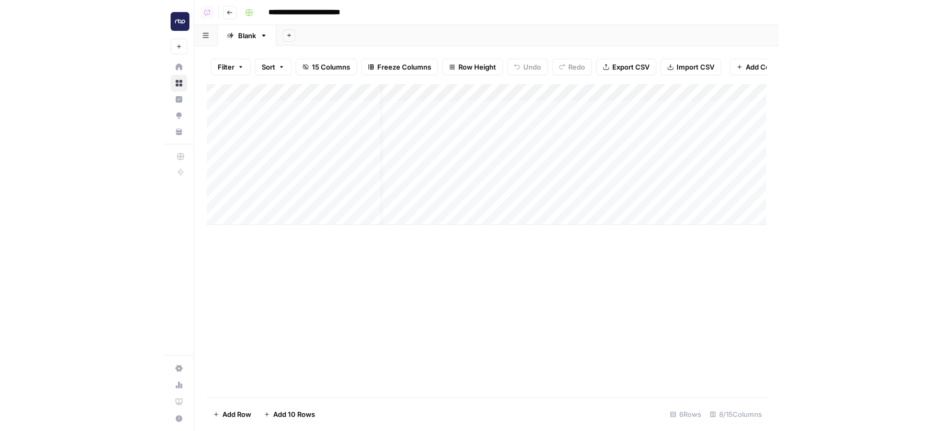
scroll to position [0, 5]
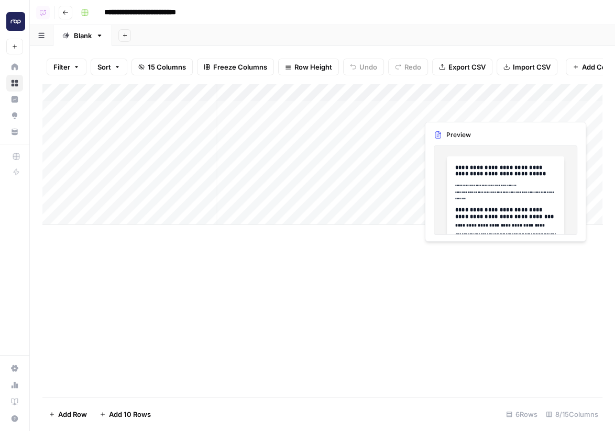
click at [490, 113] on div "Add Column" at bounding box center [322, 154] width 560 height 141
click at [490, 113] on body "**********" at bounding box center [307, 215] width 615 height 431
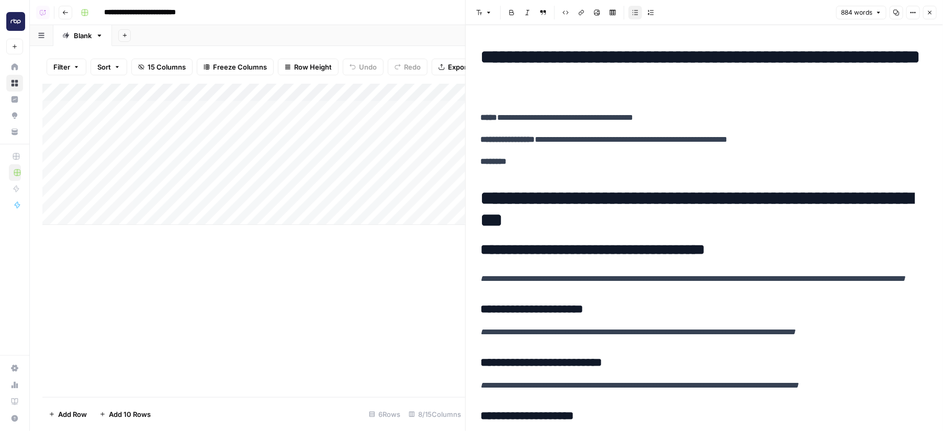
click at [168, 116] on div "Add Column" at bounding box center [254, 154] width 424 height 141
drag, startPoint x: 649, startPoint y: 77, endPoint x: 475, endPoint y: 58, distance: 175.3
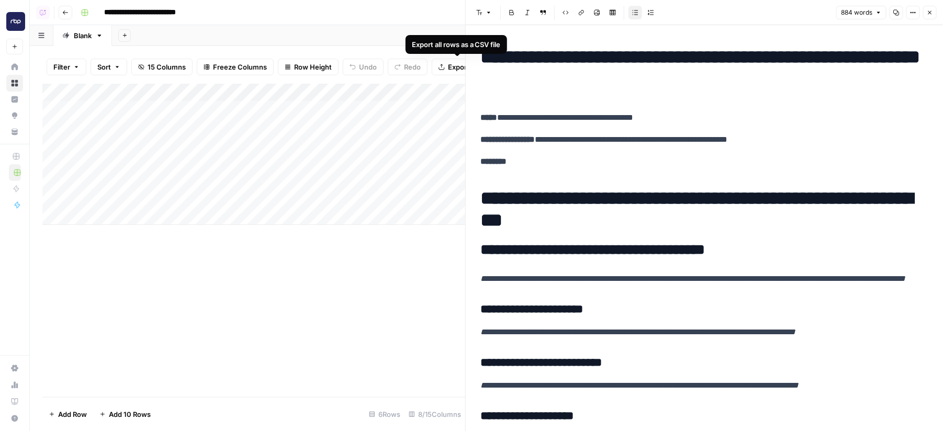
click at [663, 210] on h1 "**********" at bounding box center [705, 209] width 448 height 44
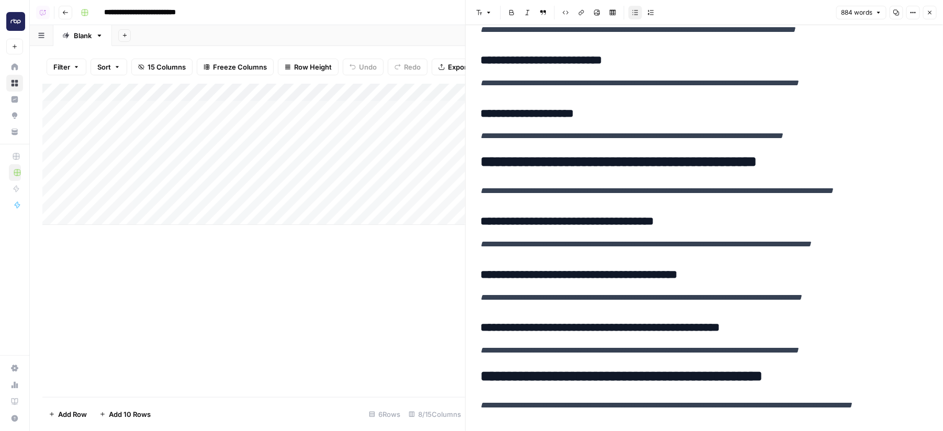
scroll to position [338, 0]
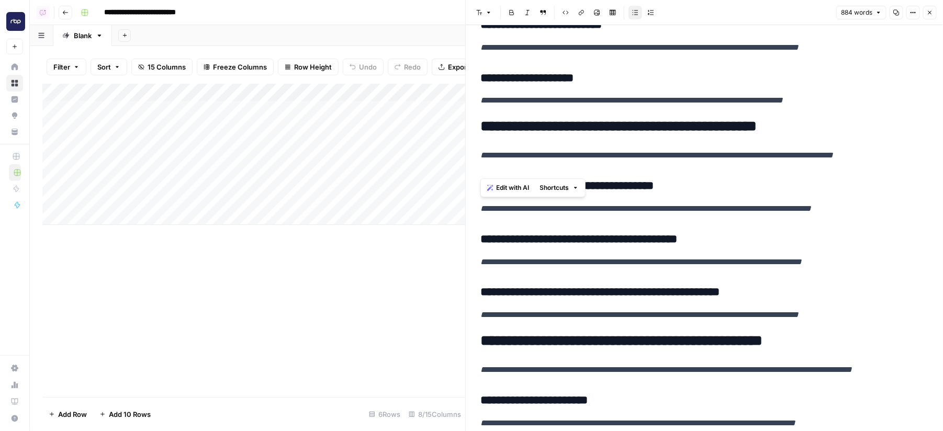
drag, startPoint x: 932, startPoint y: 169, endPoint x: 480, endPoint y: 173, distance: 451.8
click at [513, 186] on span "Edit with AI" at bounding box center [513, 187] width 33 height 9
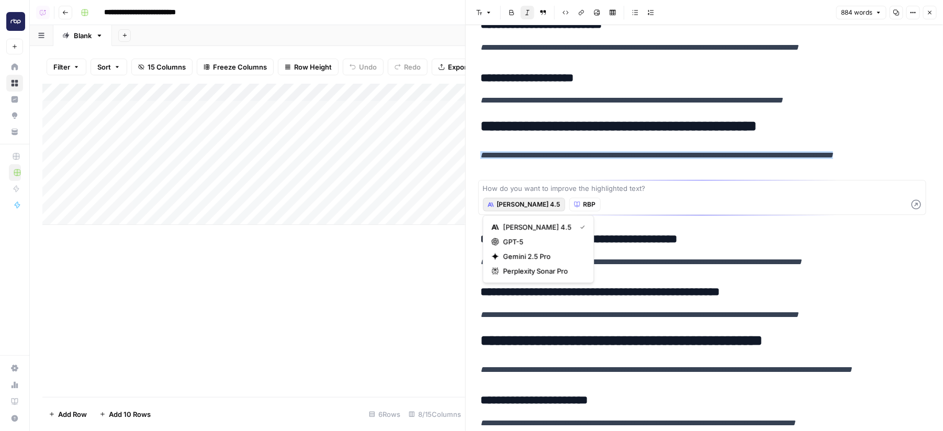
click at [527, 206] on span "[PERSON_NAME] 4.5" at bounding box center [528, 204] width 63 height 9
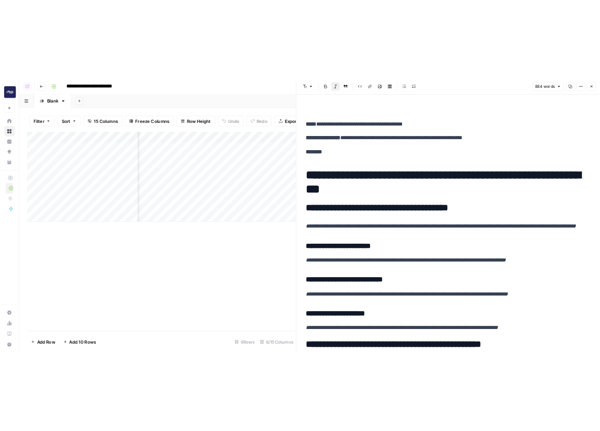
scroll to position [29, 0]
